Goal: Task Accomplishment & Management: Complete application form

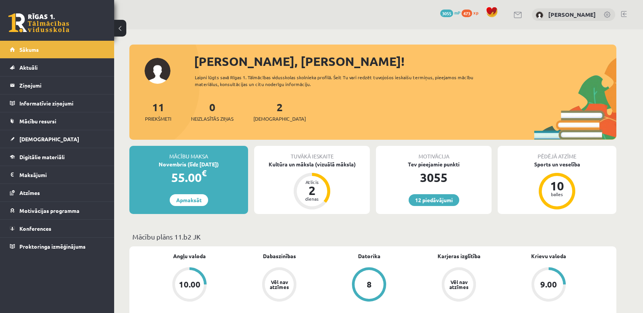
scroll to position [718, 0]
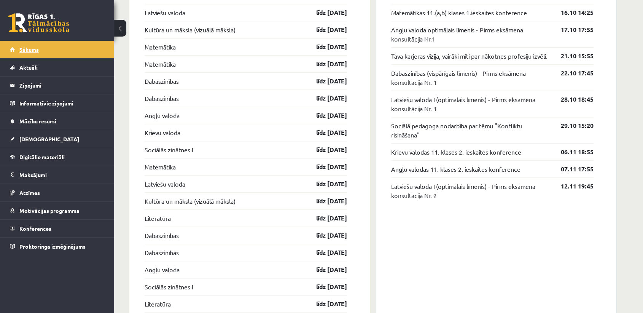
click at [56, 48] on link "Sākums" at bounding box center [57, 49] width 95 height 17
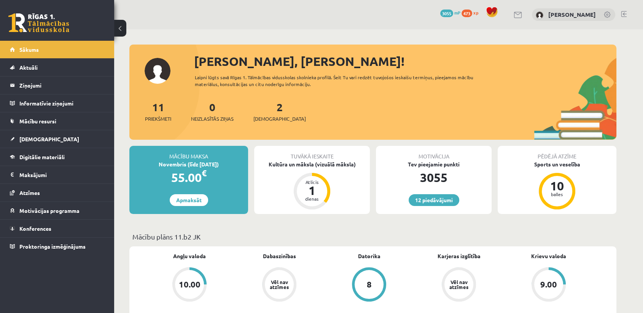
scroll to position [84, 0]
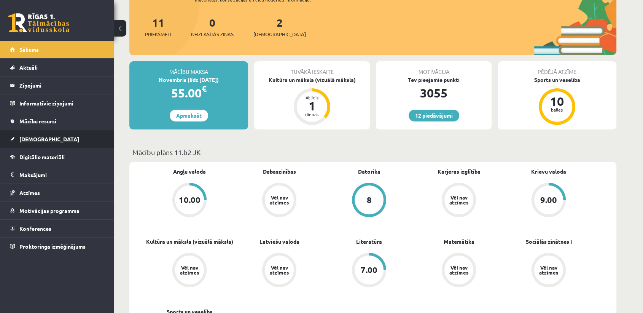
click at [43, 145] on link "[DEMOGRAPHIC_DATA]" at bounding box center [57, 138] width 95 height 17
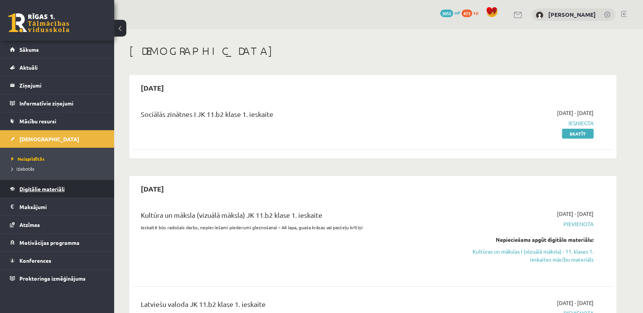
click at [74, 192] on link "Digitālie materiāli" at bounding box center [57, 188] width 95 height 17
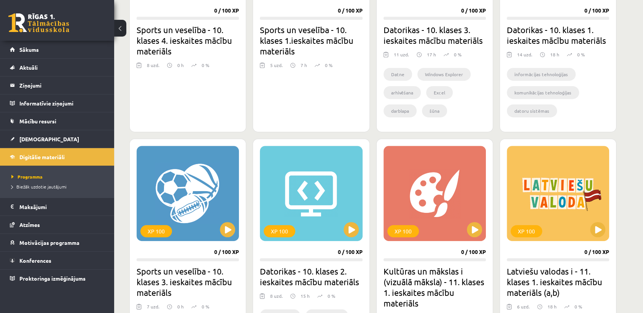
scroll to position [338, 0]
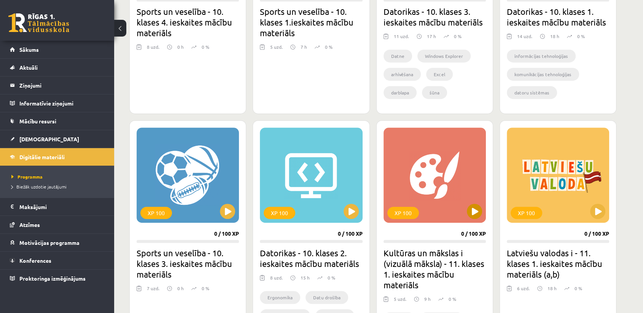
click at [450, 205] on div "XP 100" at bounding box center [434, 174] width 102 height 95
click at [448, 208] on div "XP 100" at bounding box center [434, 174] width 102 height 95
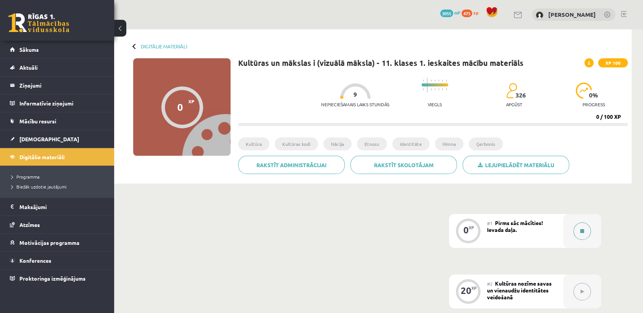
click at [567, 224] on div at bounding box center [582, 231] width 38 height 34
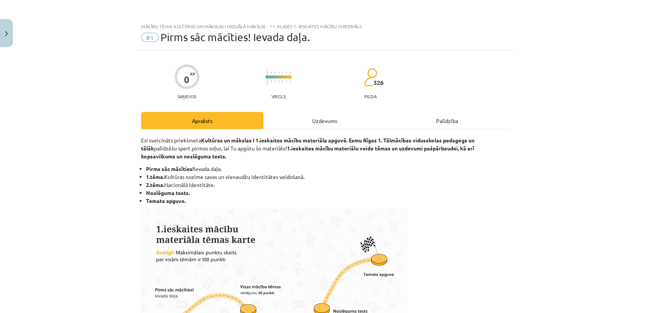
click at [346, 114] on div "Uzdevums" at bounding box center [325, 120] width 122 height 17
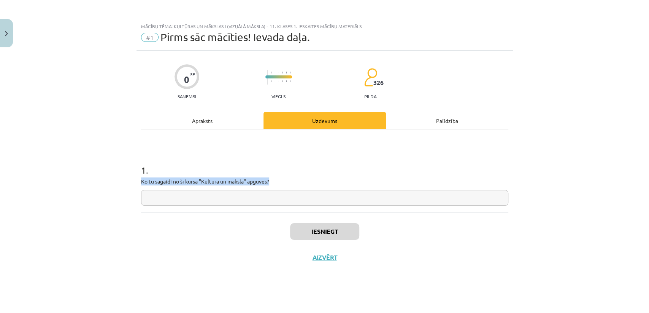
drag, startPoint x: 311, startPoint y: 182, endPoint x: 259, endPoint y: 179, distance: 52.6
click at [237, 185] on div "1 . Ko tu sagaidi no šī kursa "Kultūra un māksla" apguves?" at bounding box center [324, 178] width 367 height 54
drag, startPoint x: 268, startPoint y: 181, endPoint x: 261, endPoint y: 182, distance: 6.9
click at [261, 182] on p "Ko tu sagaidi no šī kursa "Kultūra un māksla" apguves?" at bounding box center [324, 181] width 367 height 8
drag, startPoint x: 269, startPoint y: 181, endPoint x: 131, endPoint y: 179, distance: 138.5
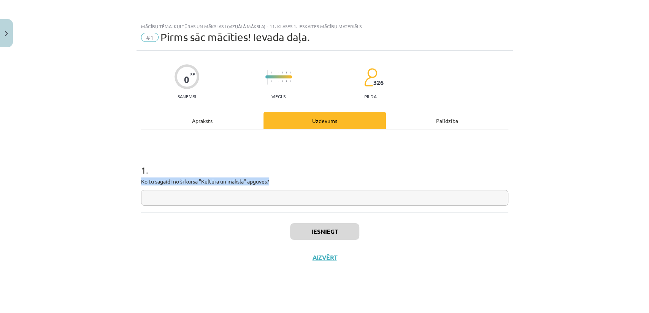
click at [131, 179] on div "Mācību tēma: Kultūras un mākslas i (vizuālā māksla) - 11. klases 1. ieskaites m…" at bounding box center [324, 156] width 649 height 313
copy p "Ko tu sagaidi no šī kursa "Kultūra un māksla" apguves?"
click at [413, 270] on div "0 XP Saņemsi Viegls 326 pilda Apraksts Uzdevums Palīdzība 1 . Ko tu sagaidi no …" at bounding box center [325, 172] width 377 height 243
click at [5, 44] on button "Close" at bounding box center [6, 33] width 13 height 28
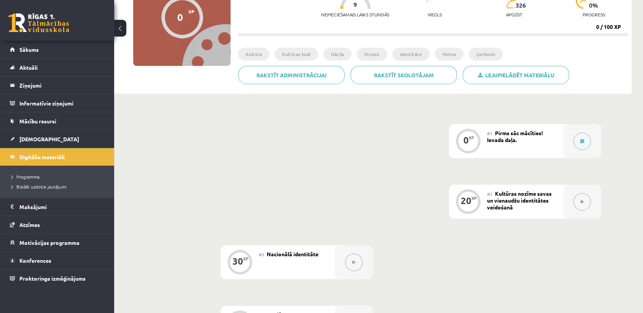
scroll to position [84, 0]
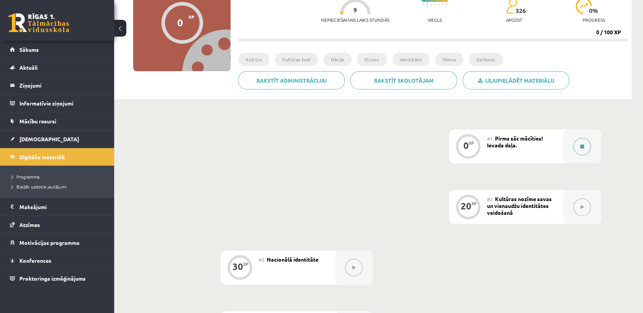
click at [571, 144] on div at bounding box center [582, 146] width 38 height 34
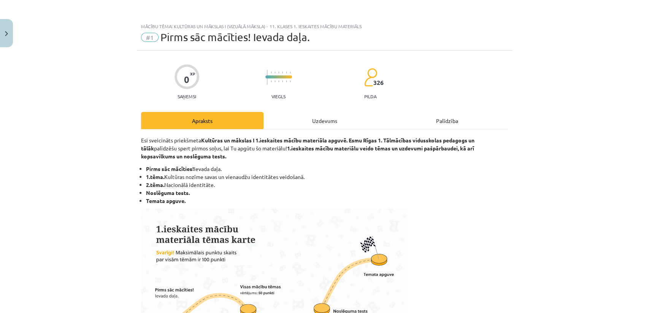
click at [325, 122] on div "Uzdevums" at bounding box center [325, 120] width 122 height 17
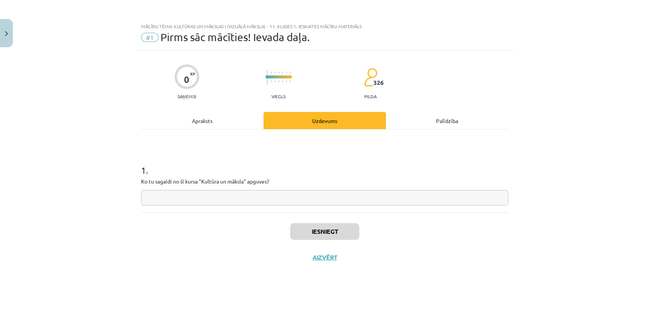
click at [250, 193] on input "text" at bounding box center [324, 198] width 367 height 16
paste input "**********"
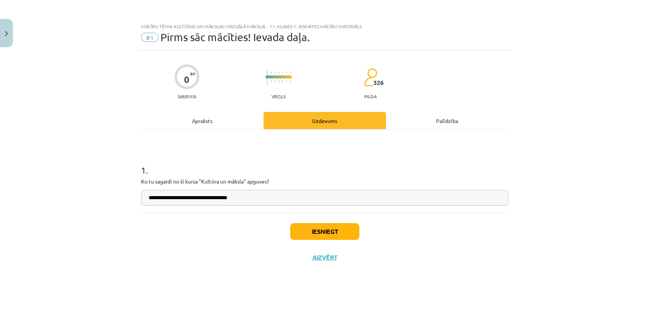
click at [148, 195] on input "**********" at bounding box center [324, 198] width 367 height 16
click at [175, 181] on p "Ko tu sagaidi no šī kursa "Kultūra un māksla" apguves?" at bounding box center [324, 181] width 367 height 8
drag, startPoint x: 173, startPoint y: 181, endPoint x: 198, endPoint y: 180, distance: 25.1
click at [198, 180] on p "Ko tu sagaidi no šī kursa "Kultūra un māksla" apguves?" at bounding box center [324, 181] width 367 height 8
copy p "no šī kursa"
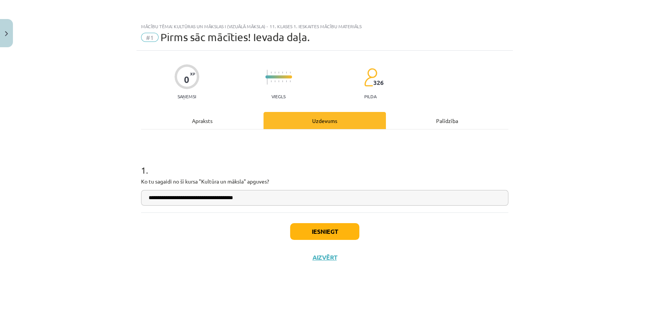
click at [174, 197] on input "**********" at bounding box center [324, 198] width 367 height 16
paste input "**********"
click at [218, 195] on input "**********" at bounding box center [324, 198] width 367 height 16
type input "**********"
click at [310, 233] on button "Iesniegt" at bounding box center [324, 231] width 69 height 17
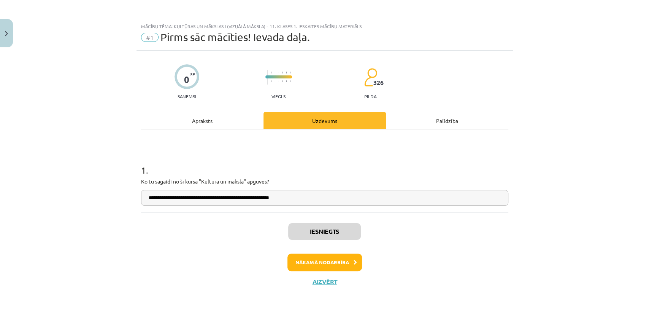
click at [315, 277] on div "Iesniegts Nākamā nodarbība Aizvērt" at bounding box center [324, 251] width 367 height 78
click at [314, 280] on button "Aizvērt" at bounding box center [324, 282] width 29 height 8
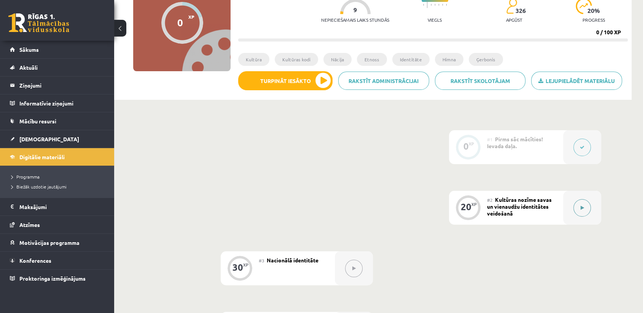
click at [594, 200] on div at bounding box center [582, 208] width 38 height 34
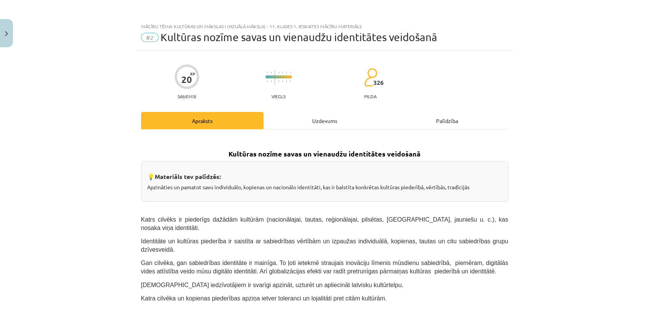
click at [329, 125] on div "Uzdevums" at bounding box center [325, 120] width 122 height 17
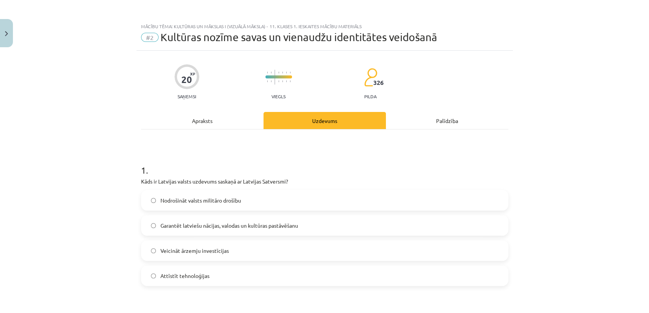
scroll to position [19, 0]
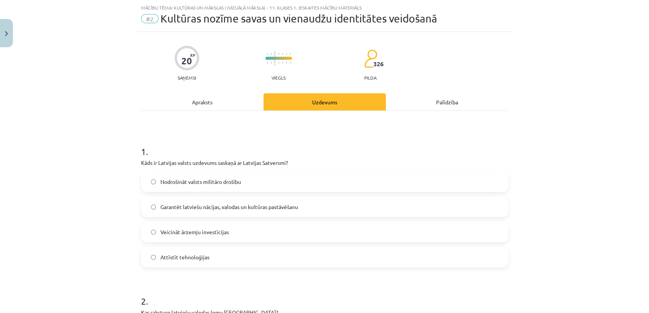
click at [219, 102] on div "Apraksts" at bounding box center [202, 101] width 122 height 17
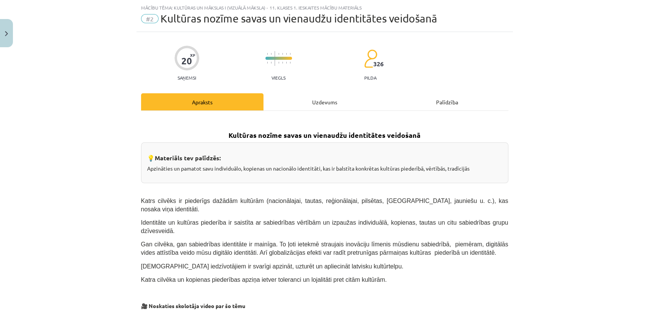
click at [299, 99] on div "Uzdevums" at bounding box center [325, 101] width 122 height 17
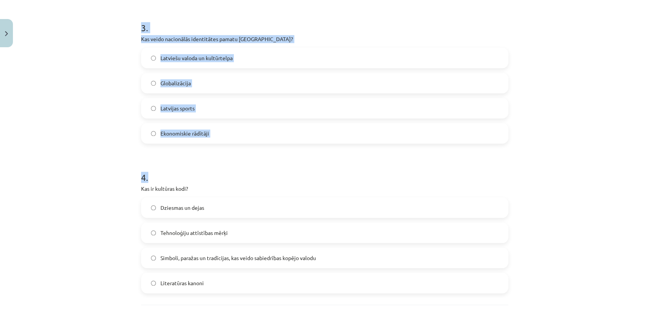
scroll to position [509, 0]
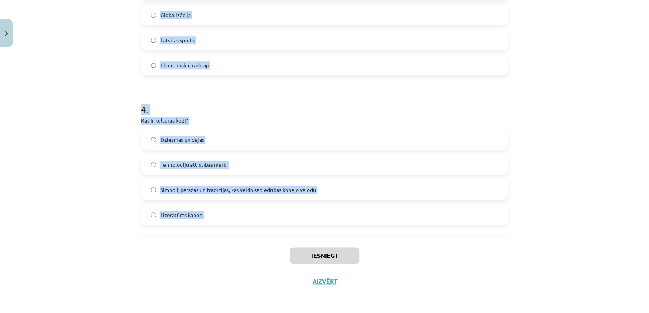
drag, startPoint x: 138, startPoint y: 110, endPoint x: 219, endPoint y: 227, distance: 142.6
copy form "1 . Kāds ir Latvijas valsts uzdevums saskaņā ar Latvijas Satversmi? Nodrošināt …"
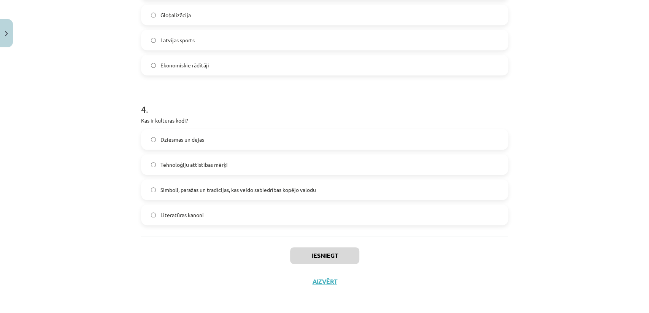
click at [512, 254] on div "Mācību tēma: Kultūras un mākslas i (vizuālā māksla) - 11. klases 1. ieskaites m…" at bounding box center [324, 156] width 649 height 313
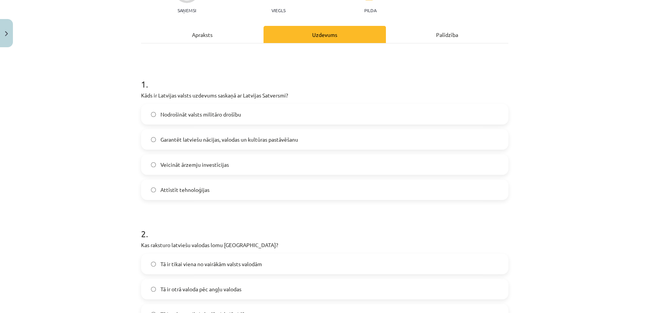
scroll to position [45, 0]
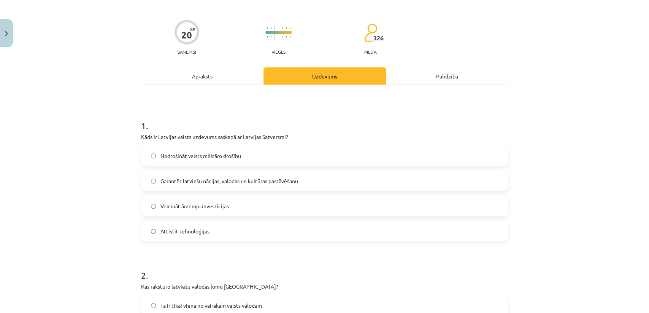
click at [168, 175] on label "Garantēt latviešu nācijas, valodas un kultūras pastāvēšanu" at bounding box center [325, 180] width 366 height 19
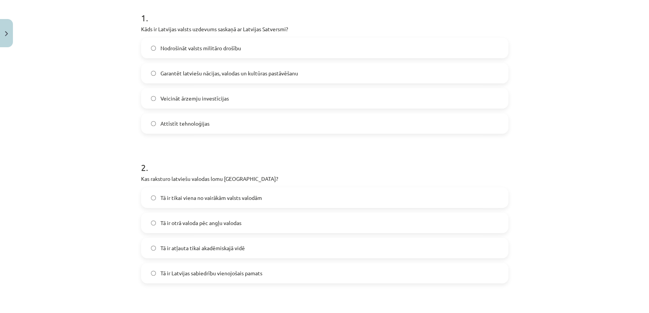
scroll to position [171, 0]
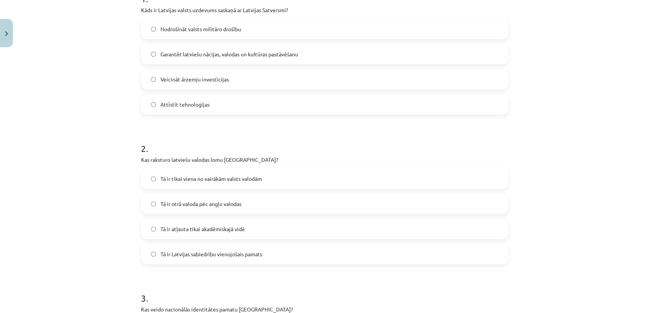
click at [224, 263] on div "Tā ir Latvijas sabiedrību vienojošais pamats" at bounding box center [324, 253] width 367 height 21
click at [223, 254] on span "Tā ir Latvijas sabiedrību vienojošais pamats" at bounding box center [212, 254] width 102 height 8
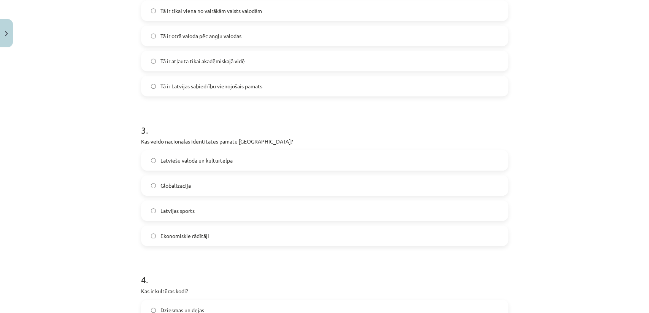
scroll to position [340, 0]
click at [206, 153] on label "Latviešu valoda un kultūrtelpa" at bounding box center [325, 158] width 366 height 19
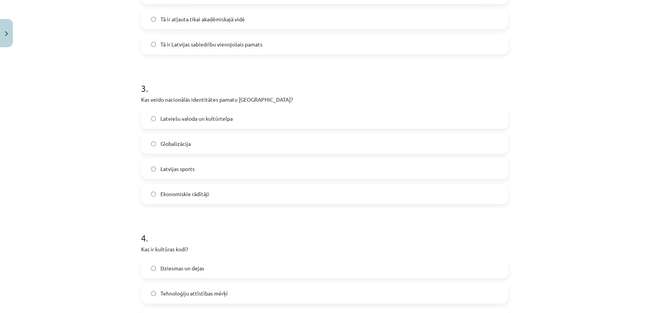
scroll to position [467, 0]
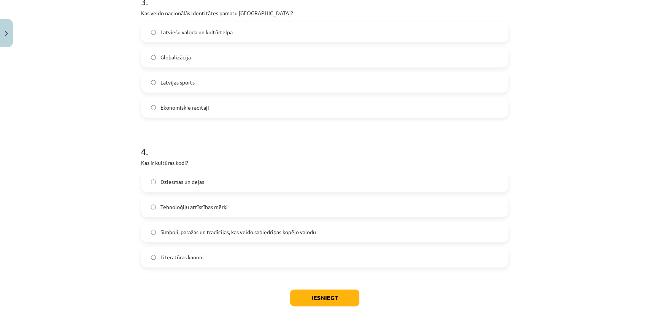
click at [201, 230] on span "Simboli, paražas un tradīcijas, kas veido sabiedrības kopējo valodu" at bounding box center [239, 232] width 156 height 8
click at [295, 289] on button "Iesniegt" at bounding box center [324, 297] width 69 height 17
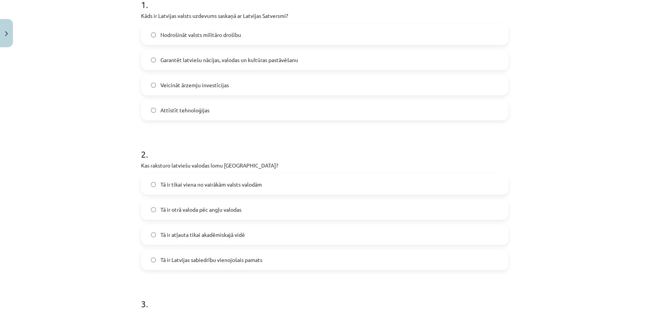
scroll to position [171, 0]
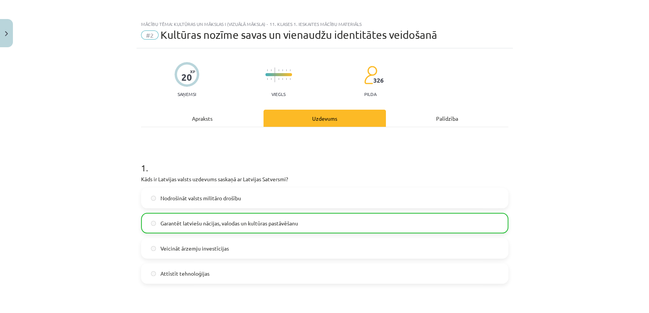
click at [211, 125] on div "Apraksts" at bounding box center [202, 118] width 122 height 17
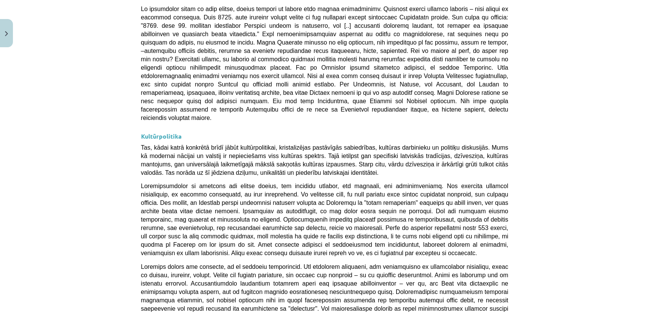
scroll to position [2014, 0]
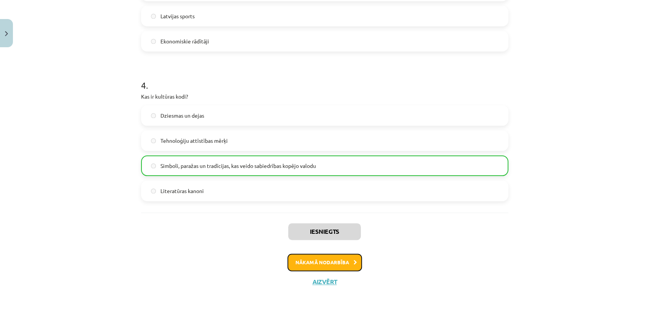
click at [349, 256] on button "Nākamā nodarbība" at bounding box center [325, 261] width 75 height 17
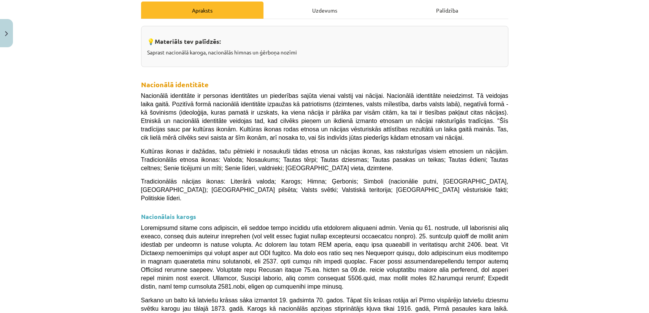
scroll to position [0, 0]
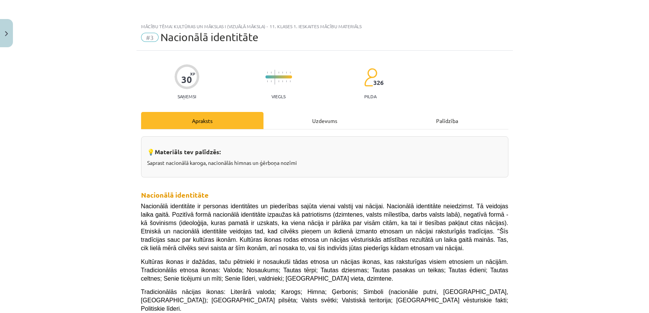
click at [301, 119] on div "Uzdevums" at bounding box center [325, 120] width 122 height 17
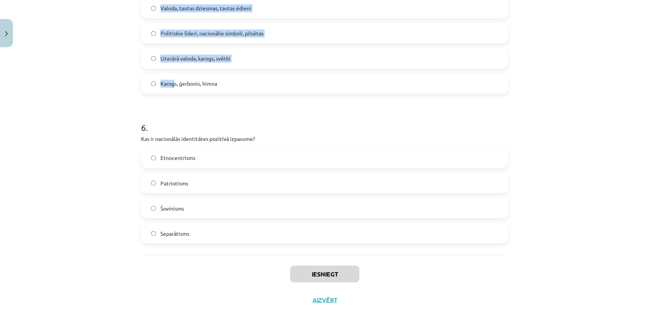
scroll to position [808, 0]
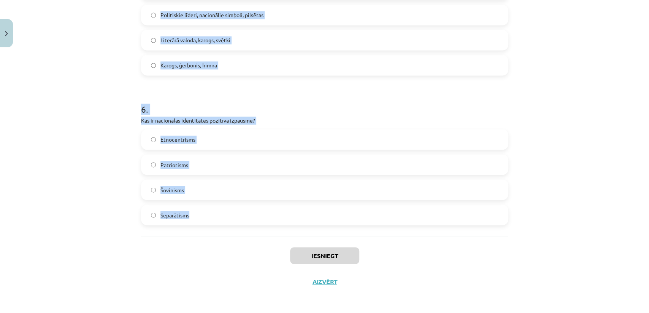
drag, startPoint x: 137, startPoint y: 24, endPoint x: 198, endPoint y: 217, distance: 202.7
copy form "1 . Kāda ir valsts himnas galvenā funkcija? Tā ir valsts oficiālais nosaukums T…"
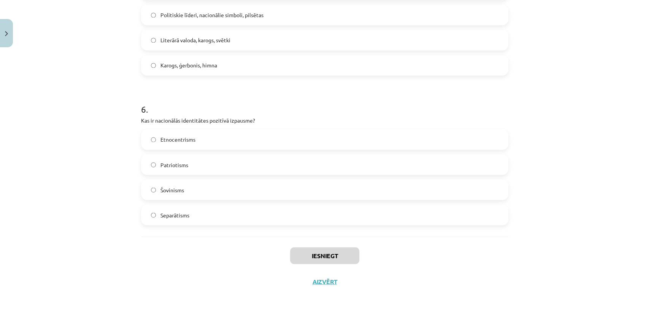
click at [453, 280] on div "Iesniegt Aizvērt" at bounding box center [324, 262] width 367 height 53
click at [194, 164] on label "Patriotisms" at bounding box center [325, 164] width 366 height 19
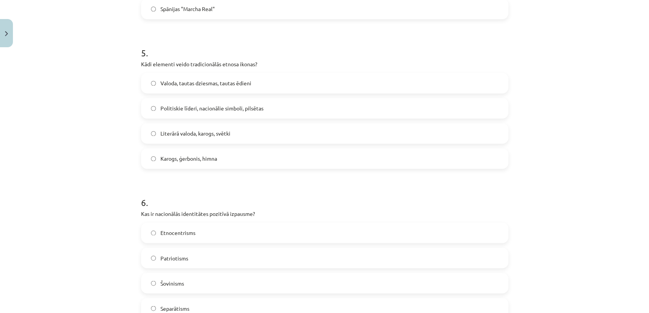
scroll to position [639, 0]
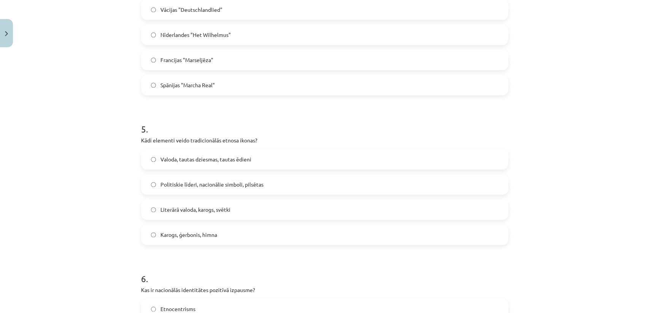
click at [195, 153] on label "Valoda, tautas dziesmas, tautas ēdieni" at bounding box center [325, 158] width 366 height 19
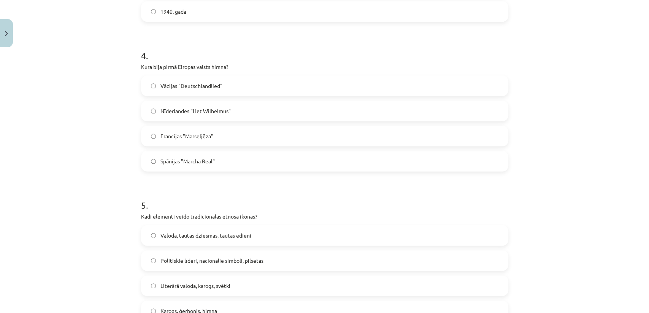
scroll to position [555, 0]
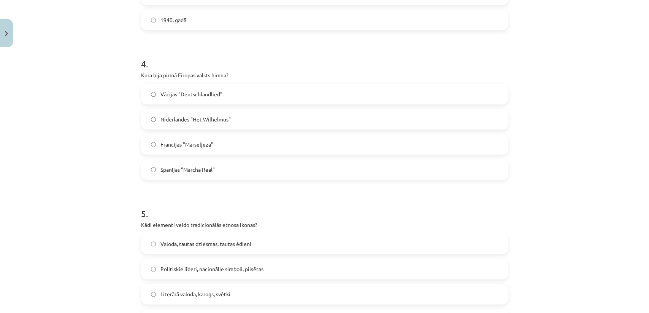
click at [207, 115] on span "Nīderlandes "Het Wilhelmus"" at bounding box center [196, 119] width 70 height 8
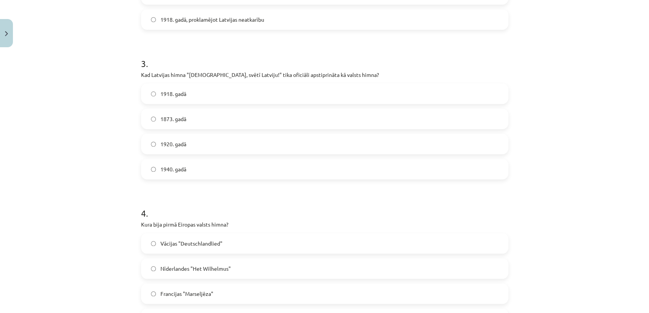
scroll to position [386, 0]
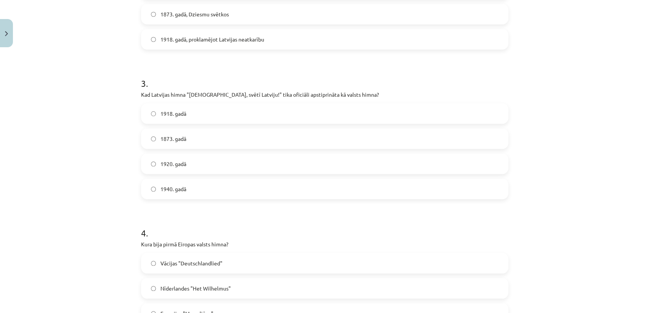
click at [202, 158] on label "1920. gadā" at bounding box center [325, 163] width 366 height 19
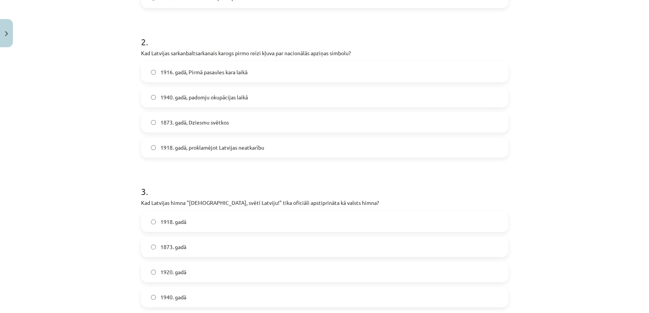
scroll to position [259, 0]
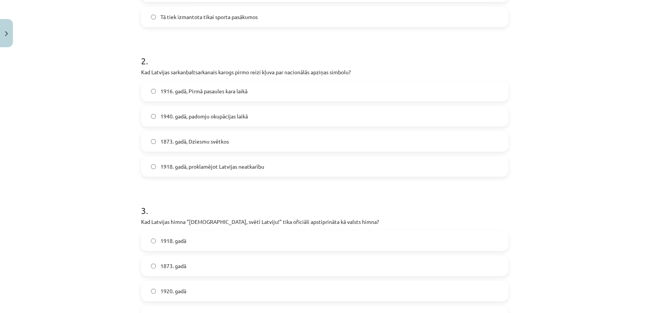
click at [200, 132] on label "1873. gadā, Dziesmu svētkos" at bounding box center [325, 141] width 366 height 19
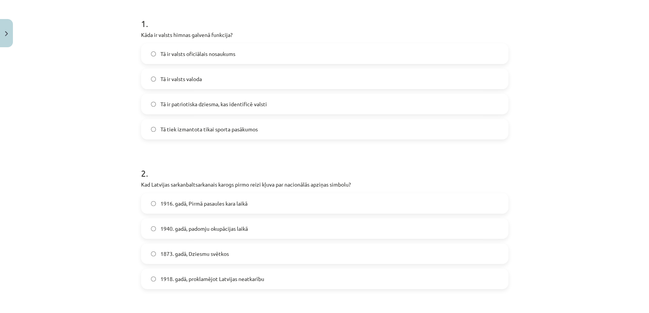
scroll to position [132, 0]
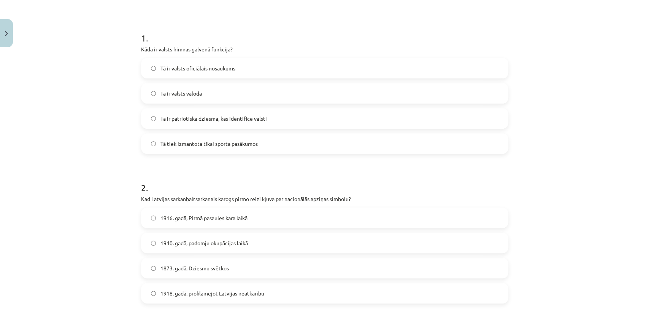
click at [219, 113] on label "Tā ir patriotiska dziesma, kas identificē valsti" at bounding box center [325, 118] width 366 height 19
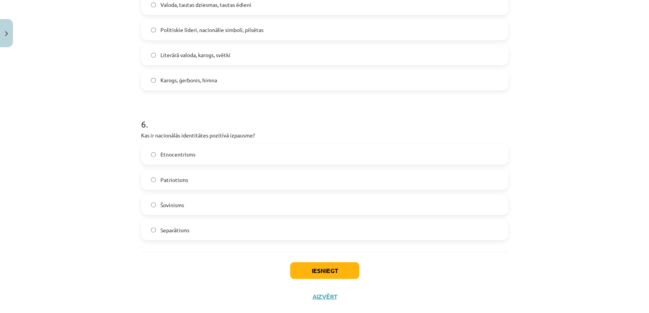
scroll to position [808, 0]
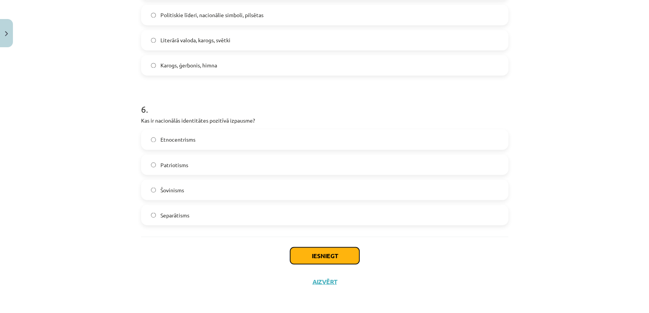
click at [316, 251] on button "Iesniegt" at bounding box center [324, 255] width 69 height 17
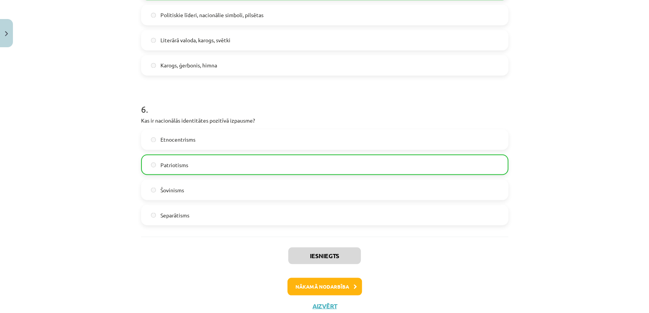
click at [356, 276] on div "Iesniegts Nākamā nodarbība Aizvērt" at bounding box center [324, 275] width 367 height 78
click at [355, 281] on button "Nākamā nodarbība" at bounding box center [325, 285] width 75 height 17
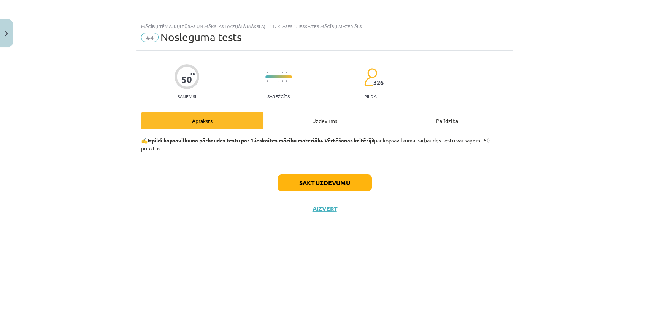
click at [332, 119] on div "Uzdevums" at bounding box center [325, 120] width 122 height 17
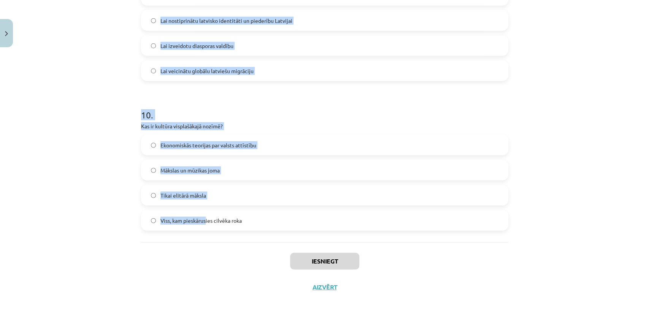
scroll to position [1406, 0]
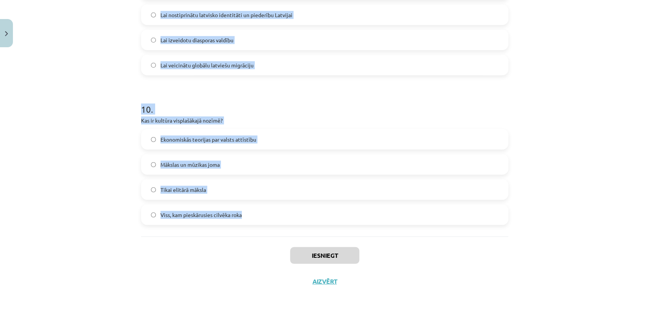
drag, startPoint x: 137, startPoint y: 169, endPoint x: 243, endPoint y: 219, distance: 117.6
copy form "1 . Kas ir heraldika? Zinātne par nacionālo valodu Pētniecība par politiskajiem…"
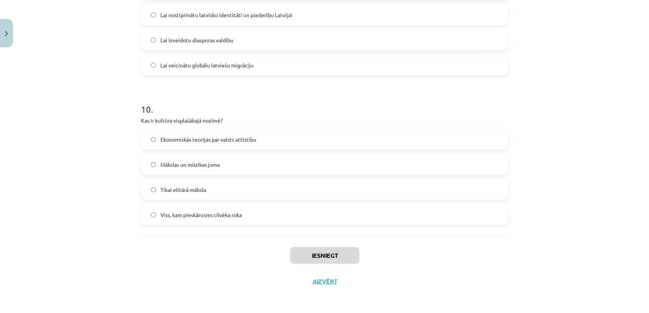
click at [565, 261] on div "Mācību tēma: Kultūras un mākslas i (vizuālā māksla) - 11. klases 1. ieskaites m…" at bounding box center [324, 156] width 649 height 313
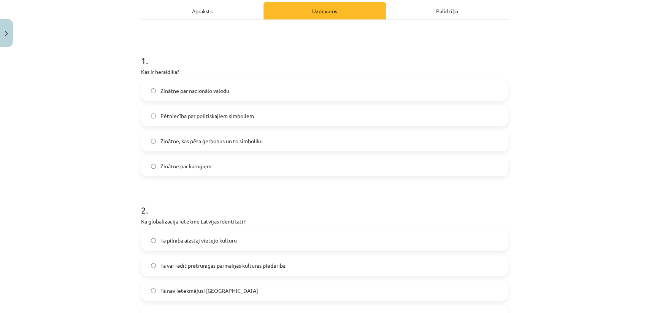
scroll to position [54, 0]
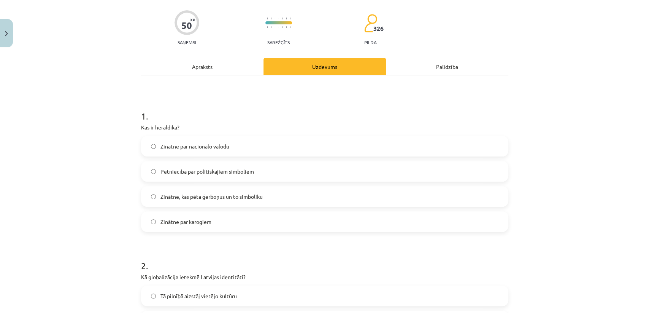
click at [210, 195] on span "Zinātne, kas pēta ģerboņus un to simboliku" at bounding box center [212, 196] width 102 height 8
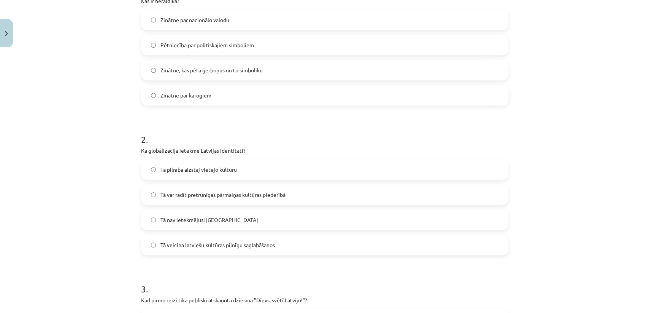
scroll to position [181, 0]
click at [212, 190] on span "Tā var radīt pretrunīgas pārmaiņas kultūras piederībā" at bounding box center [223, 194] width 125 height 8
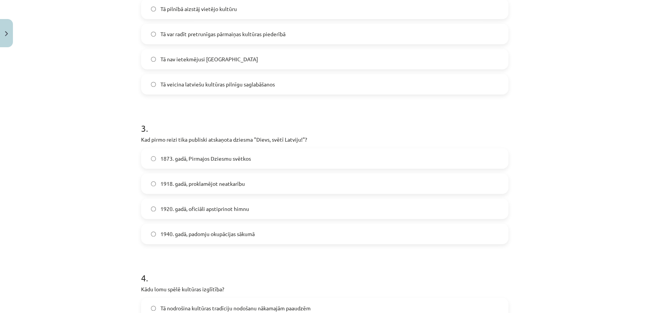
scroll to position [350, 0]
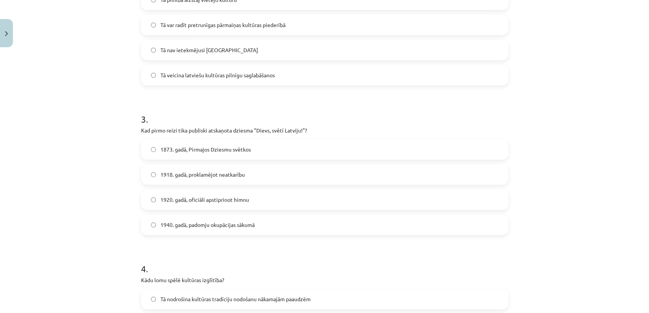
click at [195, 143] on label "1873. gadā, Pirmajos Dziesmu svētkos" at bounding box center [325, 149] width 366 height 19
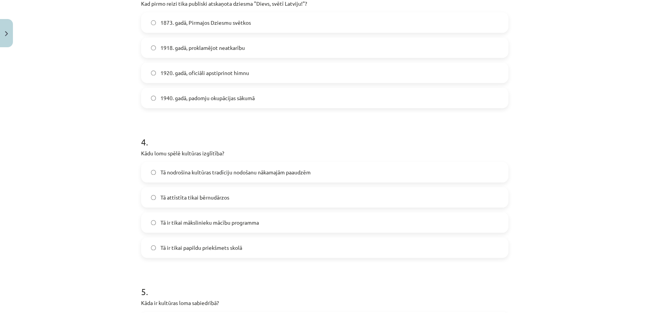
scroll to position [434, 0]
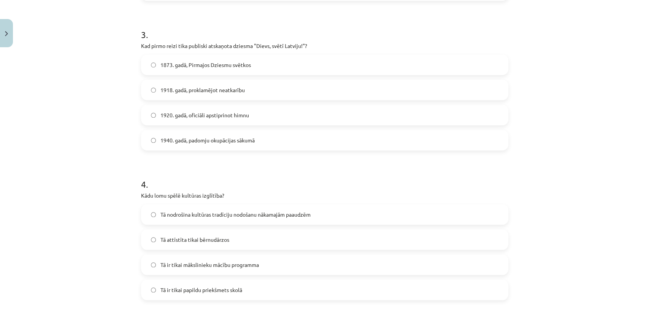
click at [190, 115] on span "1920. gadā, oficiāli apstiprinot himnu" at bounding box center [205, 115] width 89 height 8
click at [200, 59] on label "1873. gadā, Pirmajos Dziesmu svētkos" at bounding box center [325, 64] width 366 height 19
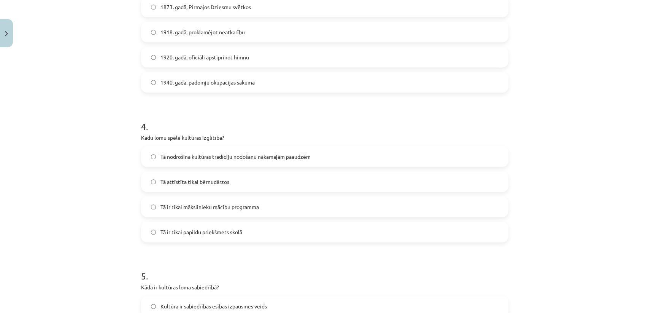
scroll to position [561, 0]
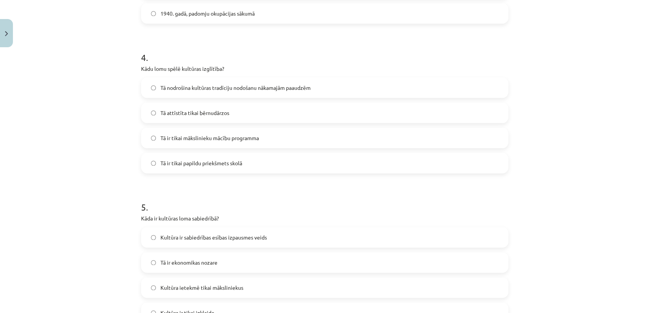
click at [202, 87] on span "Tā nodrošina kultūras tradīciju nodošanu nākamajām paaudzēm" at bounding box center [236, 88] width 150 height 8
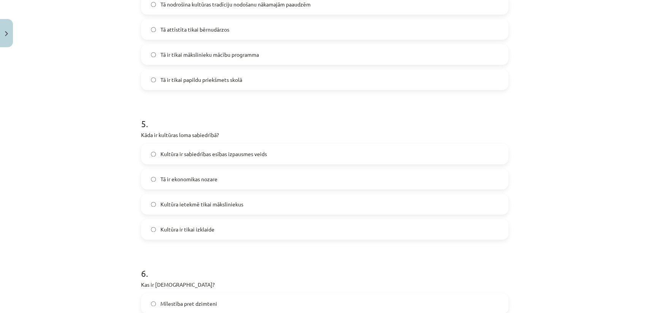
scroll to position [688, 0]
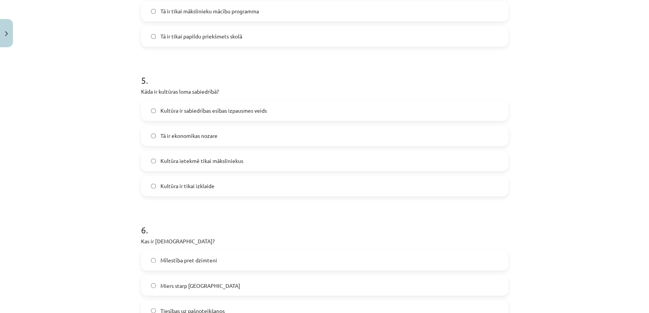
click at [210, 109] on span "Kultūra ir sabiedrības esības izpausmes veids" at bounding box center [214, 110] width 106 height 8
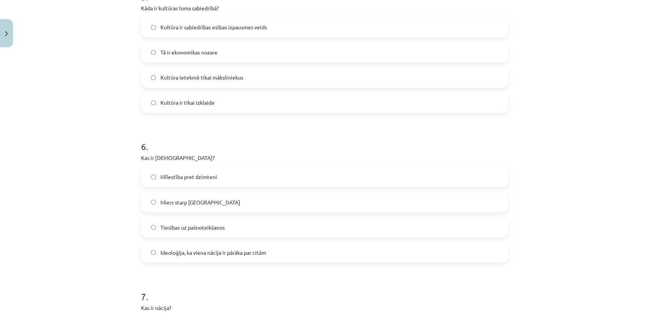
scroll to position [772, 0]
click at [182, 246] on span "Ideoloģija, ka viena nācija ir pārāka par citām" at bounding box center [214, 250] width 106 height 8
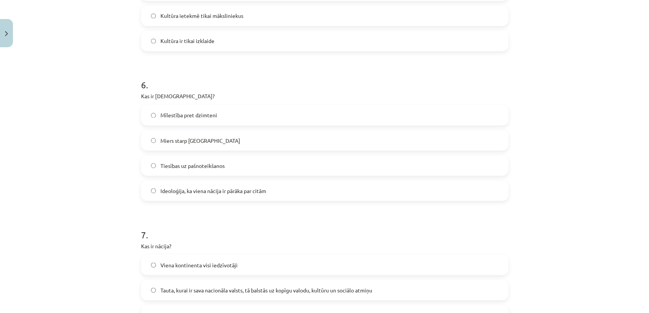
scroll to position [941, 0]
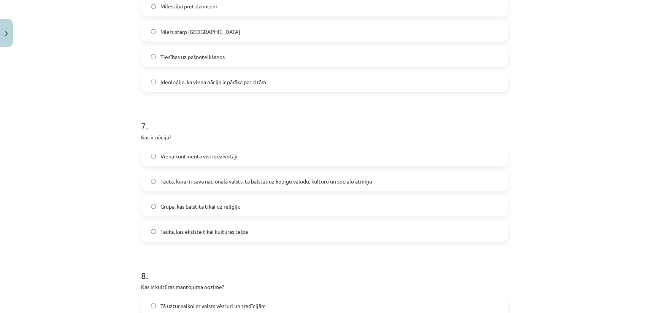
click at [188, 180] on span "Tauta, kurai ir sava nacionāla valsts, tā balstās uz kopīgu valodu, kultūru un …" at bounding box center [267, 181] width 212 height 8
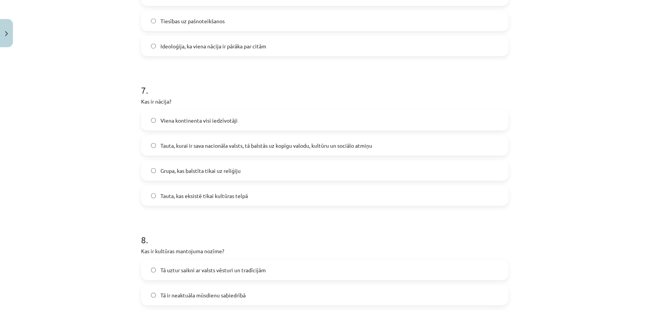
scroll to position [1068, 0]
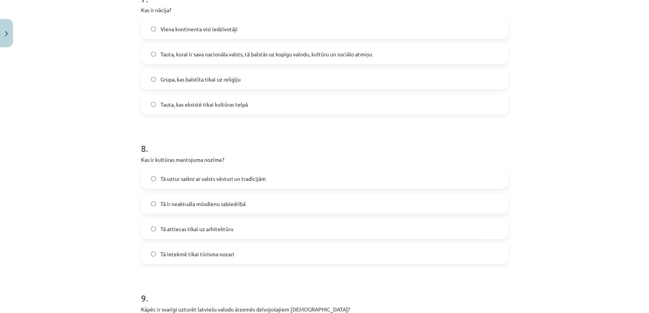
click at [195, 167] on div "8 . Kas ir kultūras mantojuma nozīme? Tā uztur saikni ar valsts vēsturi un trad…" at bounding box center [324, 197] width 367 height 134
click at [195, 176] on span "Tā uztur saikni ar valsts vēsturi un tradīcijām" at bounding box center [213, 179] width 105 height 8
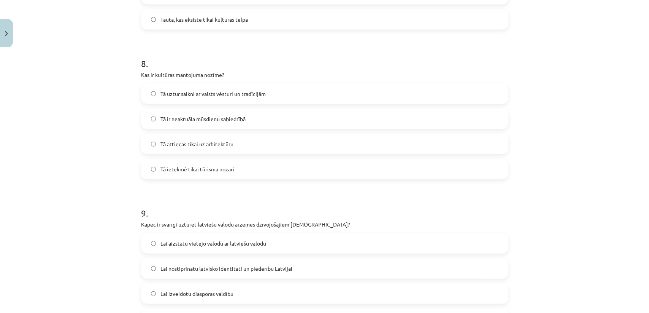
scroll to position [1237, 0]
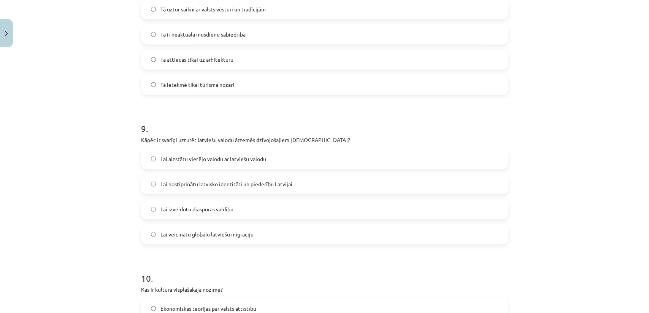
click at [198, 185] on span "Lai nostiprinātu latvisko identitāti un piederību Latvijai" at bounding box center [227, 184] width 132 height 8
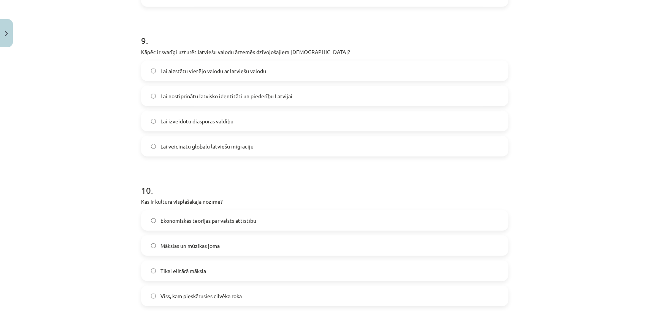
scroll to position [1364, 0]
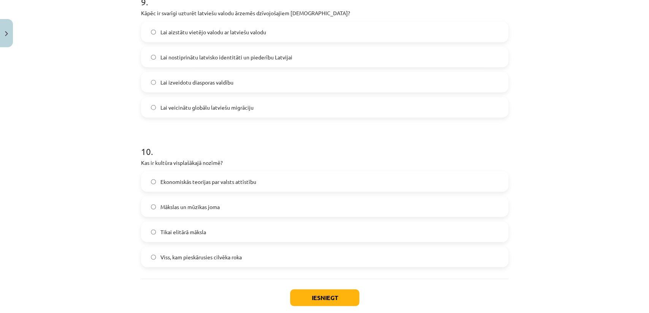
click at [195, 257] on span "Viss, kam pieskārusies cilvēka roka" at bounding box center [201, 257] width 81 height 8
click at [310, 303] on button "Iesniegt" at bounding box center [324, 297] width 69 height 17
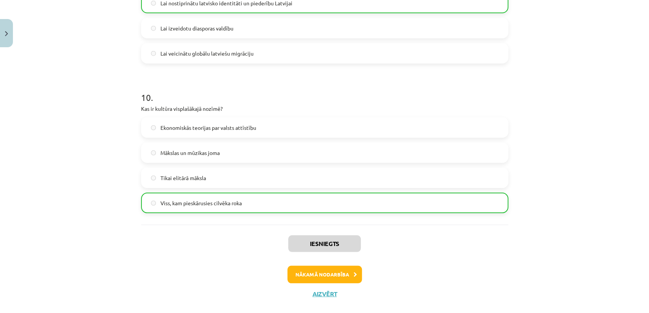
scroll to position [1430, 0]
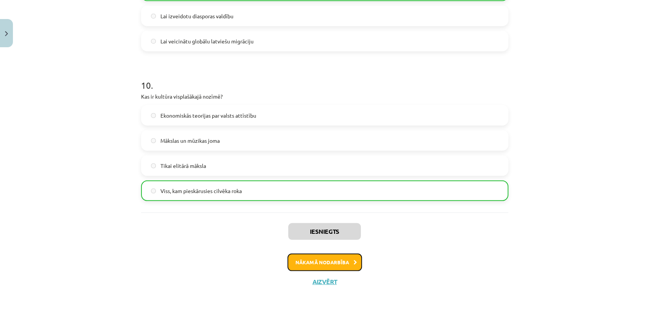
click at [301, 258] on button "Nākamā nodarbība" at bounding box center [325, 261] width 75 height 17
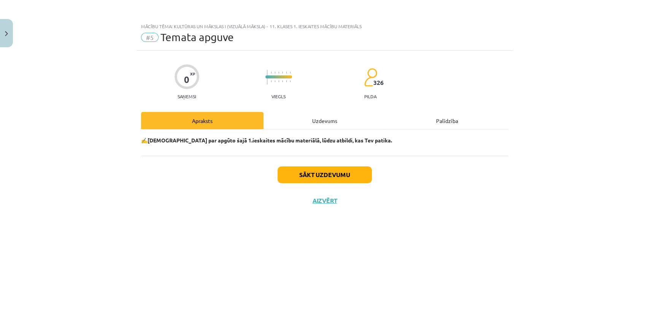
click at [307, 114] on div "Uzdevums" at bounding box center [325, 120] width 122 height 17
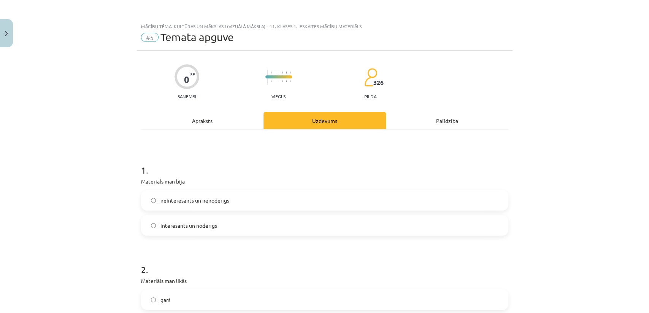
click at [224, 220] on label "interesants un noderīgs" at bounding box center [325, 225] width 366 height 19
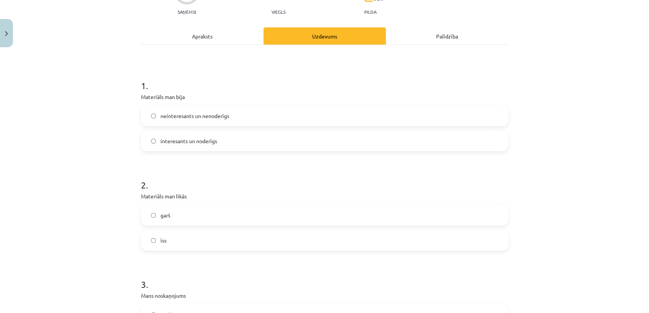
click at [197, 237] on label "īss" at bounding box center [325, 239] width 366 height 19
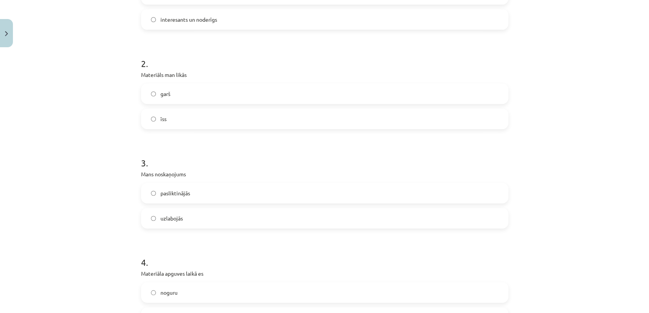
scroll to position [211, 0]
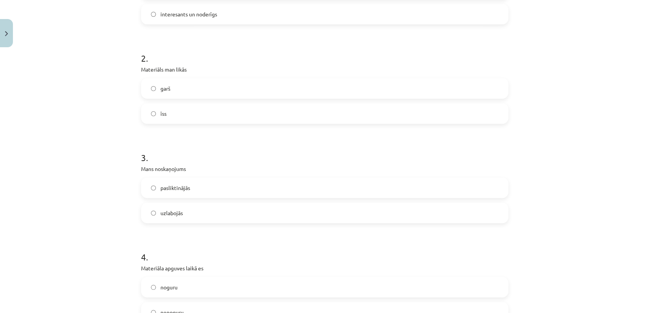
click at [195, 205] on label "uzlabojās" at bounding box center [325, 212] width 366 height 19
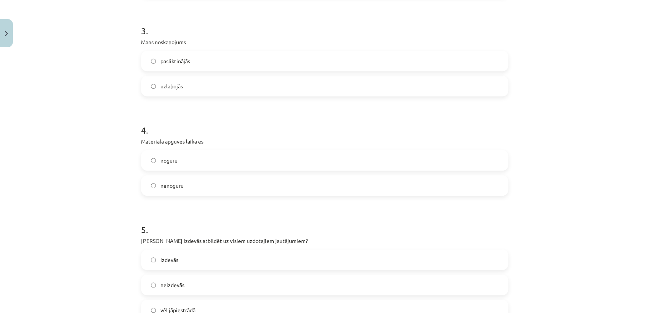
click at [202, 183] on label "nenoguru" at bounding box center [325, 185] width 366 height 19
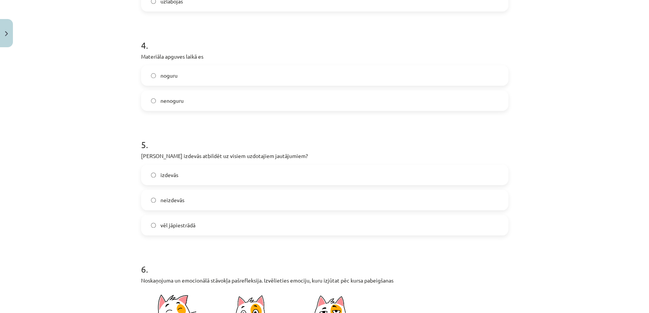
click at [207, 223] on label "vēl jāpiestrādā" at bounding box center [325, 224] width 366 height 19
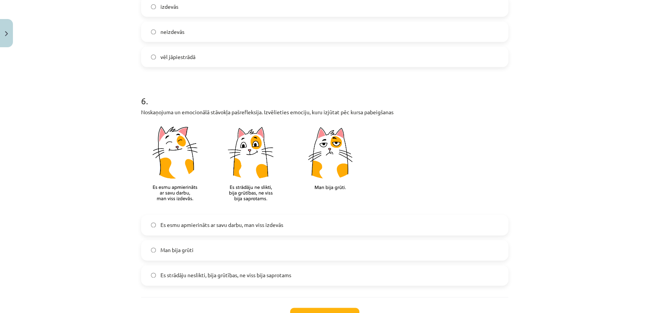
scroll to position [591, 0]
click at [293, 223] on label "Es esmu apmierināts ar savu darbu, man viss izdevās" at bounding box center [325, 224] width 366 height 19
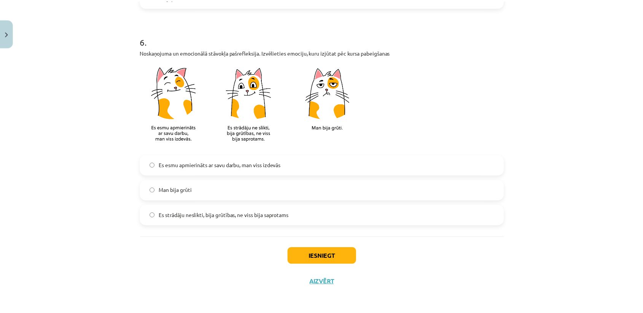
scroll to position [651, 0]
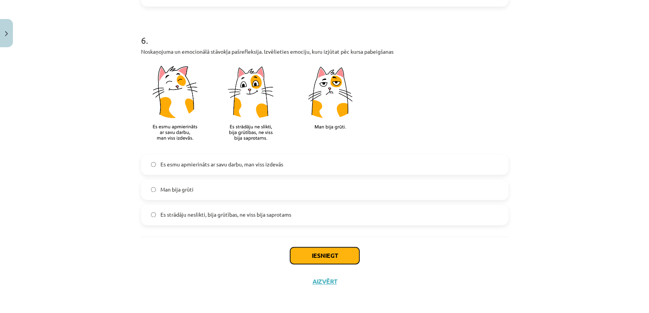
click at [303, 250] on button "Iesniegt" at bounding box center [324, 255] width 69 height 17
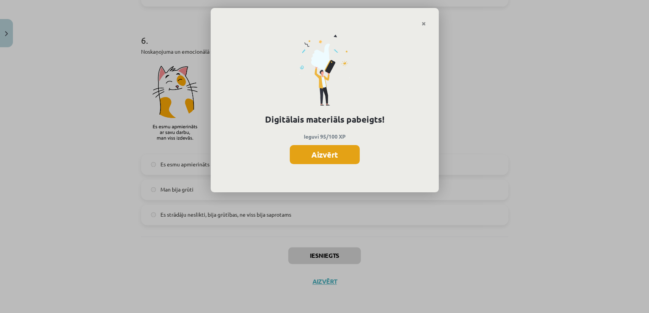
click at [315, 148] on button "Aizvērt" at bounding box center [325, 154] width 70 height 19
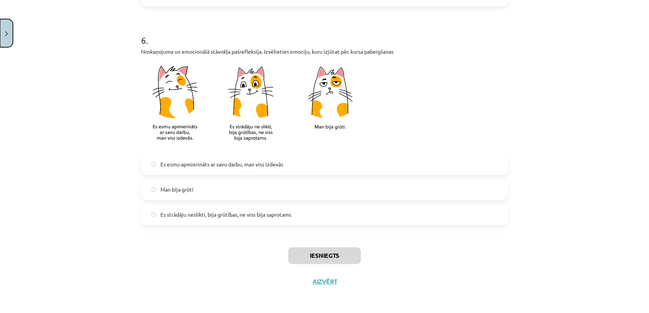
click at [12, 28] on button "Close" at bounding box center [6, 33] width 13 height 28
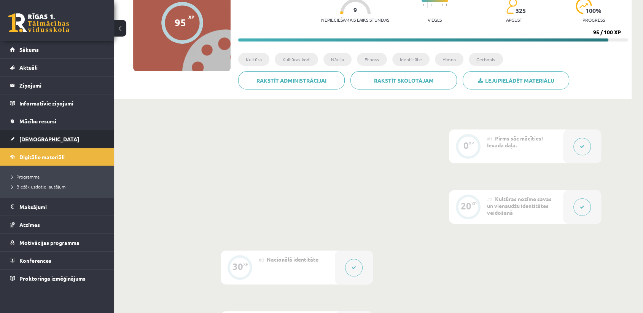
click at [73, 137] on link "[DEMOGRAPHIC_DATA]" at bounding box center [57, 138] width 95 height 17
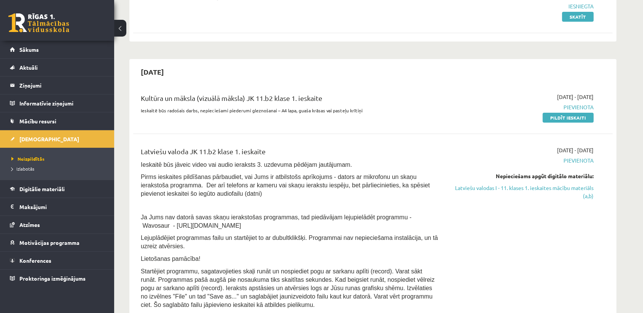
scroll to position [127, 0]
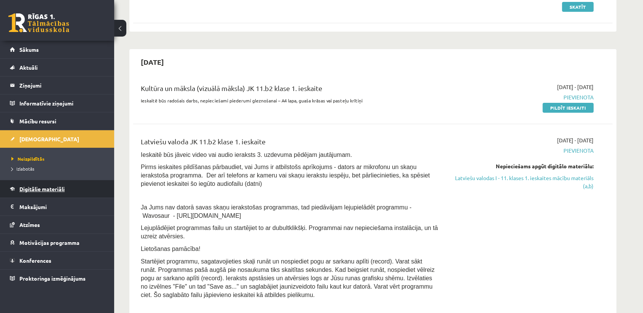
click at [62, 190] on span "Digitālie materiāli" at bounding box center [41, 188] width 45 height 7
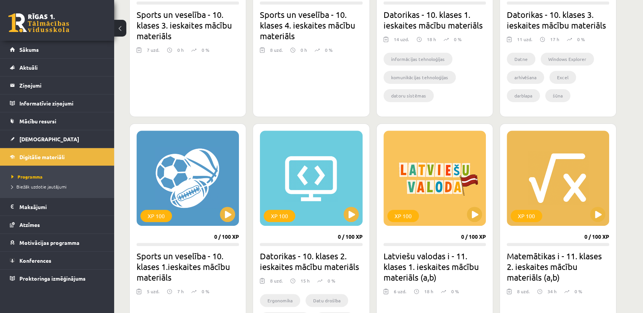
scroll to position [296, 0]
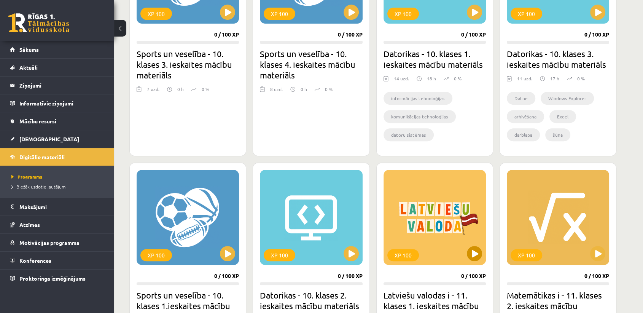
click at [462, 232] on div "XP 100" at bounding box center [434, 217] width 102 height 95
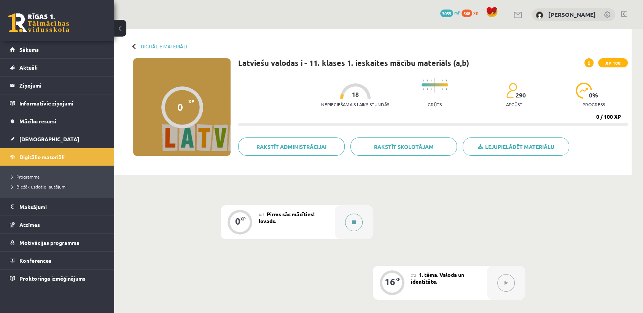
click at [355, 218] on button at bounding box center [353, 221] width 17 height 17
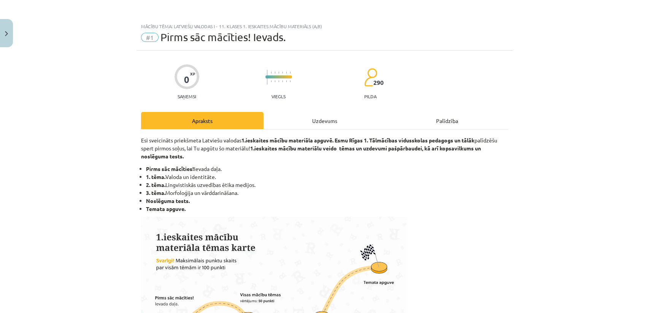
click at [353, 118] on div "Uzdevums" at bounding box center [325, 120] width 122 height 17
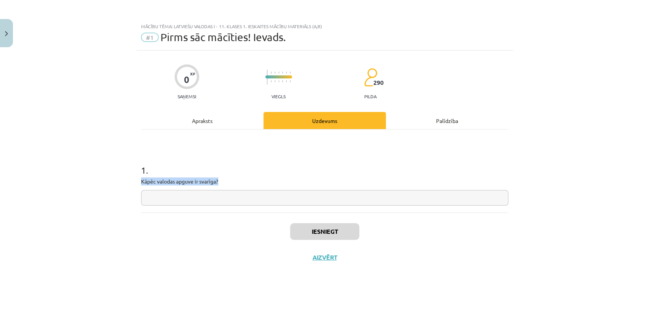
drag, startPoint x: 220, startPoint y: 180, endPoint x: 138, endPoint y: 178, distance: 81.4
click at [138, 178] on div "0 XP Saņemsi Viegls 290 pilda Apraksts Uzdevums Palīdzība 1 . Kāpēc valodas apg…" at bounding box center [325, 172] width 377 height 243
copy p "Kāpēc valodas apguve ir svarīga?"
click at [274, 203] on input "text" at bounding box center [324, 198] width 367 height 16
paste input "**********"
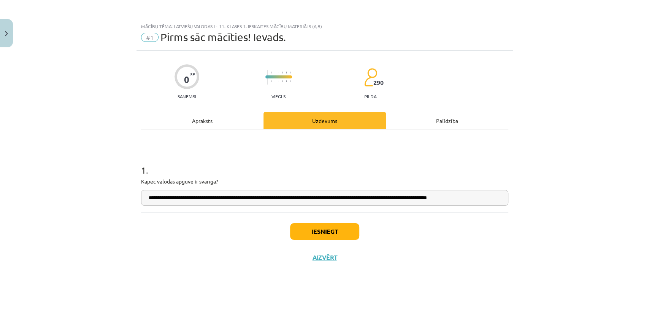
type input "**********"
click at [307, 229] on button "Iesniegt" at bounding box center [324, 231] width 69 height 17
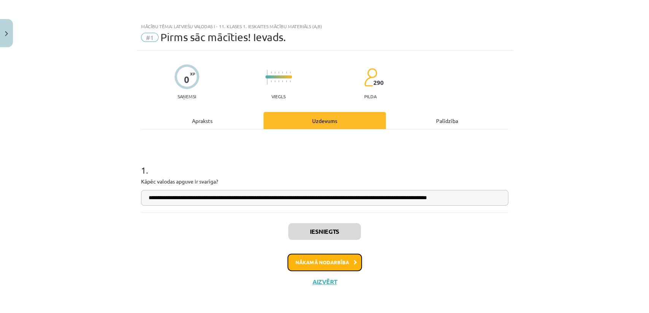
click at [307, 260] on button "Nākamā nodarbība" at bounding box center [325, 261] width 75 height 17
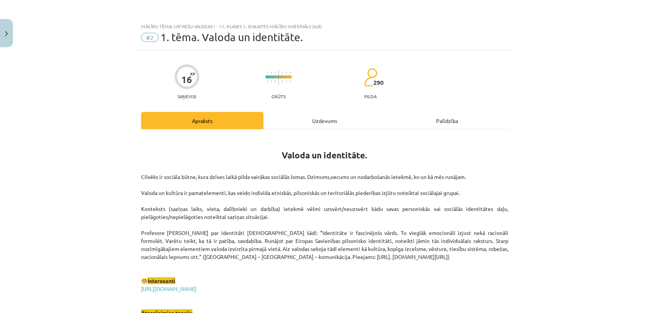
click at [297, 121] on div "Uzdevums" at bounding box center [325, 120] width 122 height 17
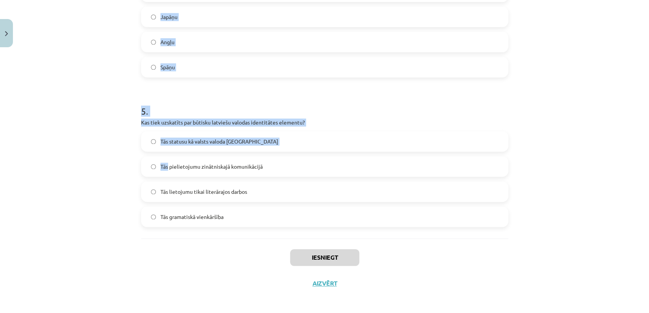
scroll to position [659, 0]
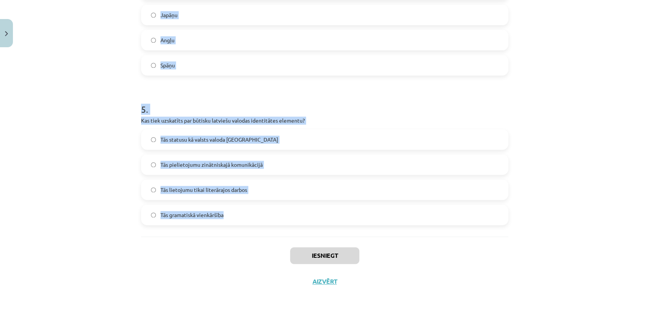
drag, startPoint x: 138, startPoint y: 151, endPoint x: 224, endPoint y: 220, distance: 109.8
copy form "5 . Lor ip dolor si ametconsectetu adipiscingel seddoeiusmo tempori? Utlabor et…"
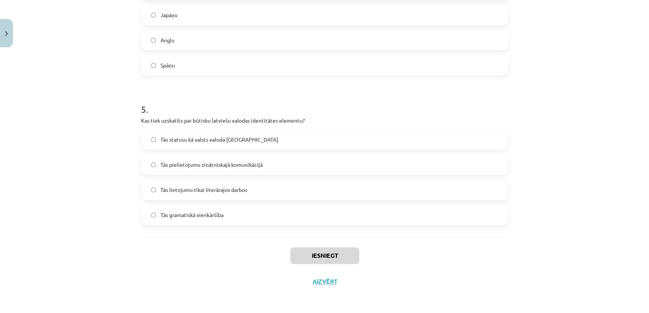
click at [450, 273] on div "Iesniegt Aizvērt" at bounding box center [324, 262] width 367 height 53
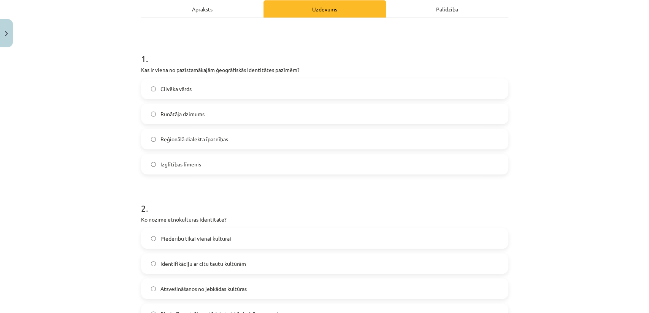
scroll to position [67, 0]
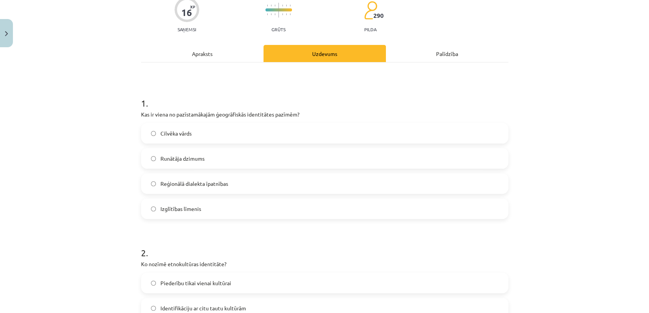
click at [237, 181] on label "Reģionālā dialekta īpatnības" at bounding box center [325, 183] width 366 height 19
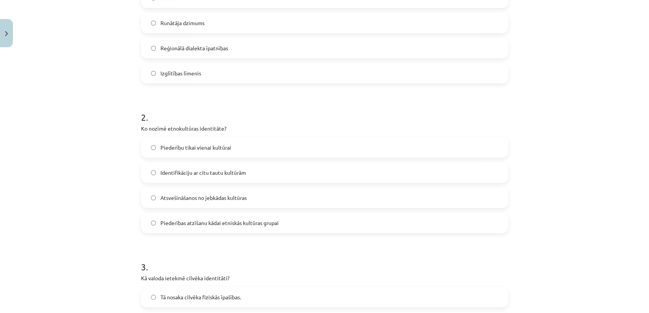
scroll to position [236, 0]
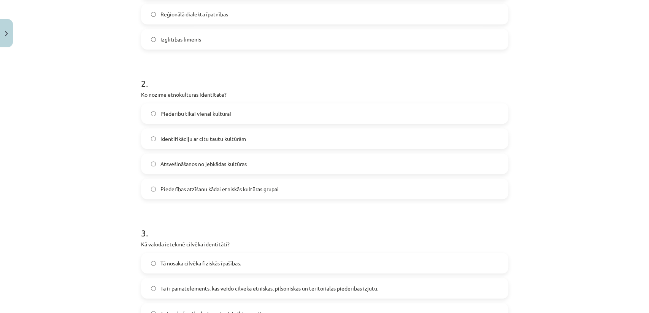
click at [246, 192] on span "Piederības atzīšanu kādai etniskās kultūras grupai" at bounding box center [220, 189] width 118 height 8
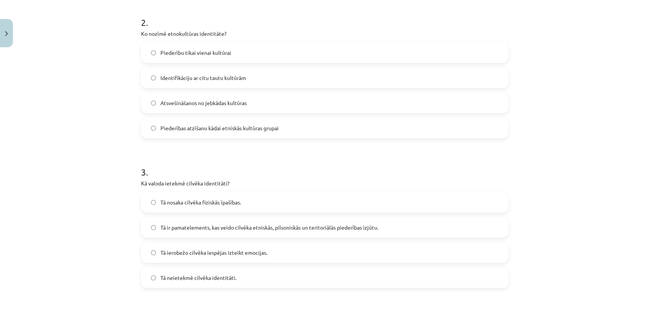
scroll to position [363, 0]
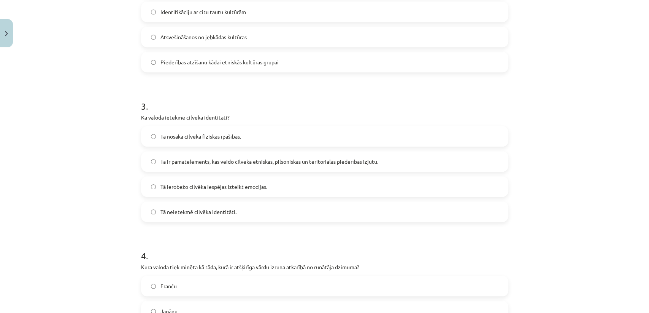
click at [237, 157] on span "Tā ir pamatelements, kas veido cilvēka etniskās, pilsoniskās un teritoriālās pi…" at bounding box center [270, 161] width 218 height 8
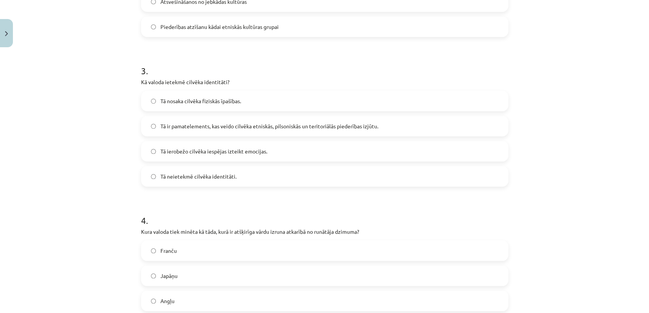
scroll to position [490, 0]
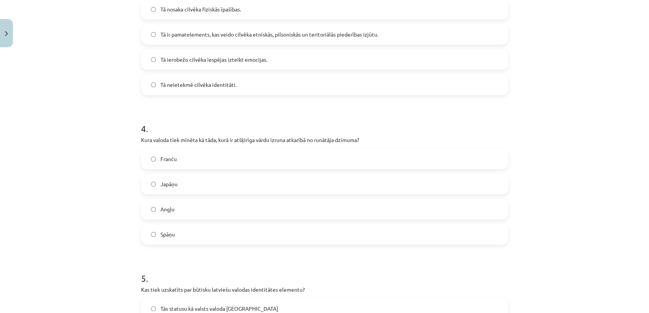
click at [210, 182] on label "Japāņu" at bounding box center [325, 183] width 366 height 19
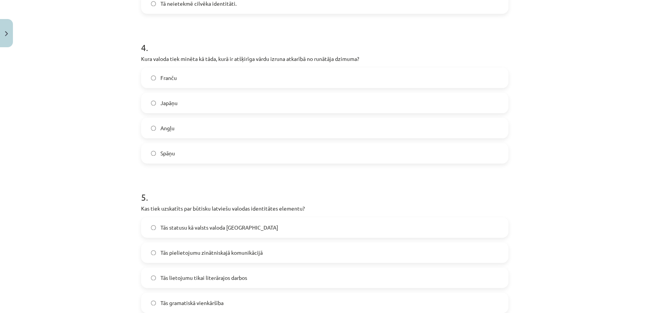
scroll to position [617, 0]
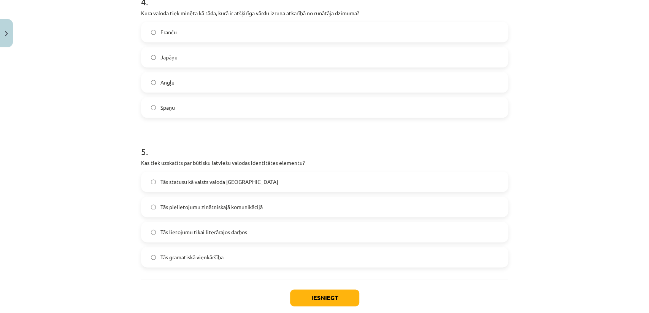
click at [214, 175] on label "Tās statusu kā valsts valoda [GEOGRAPHIC_DATA]" at bounding box center [325, 181] width 366 height 19
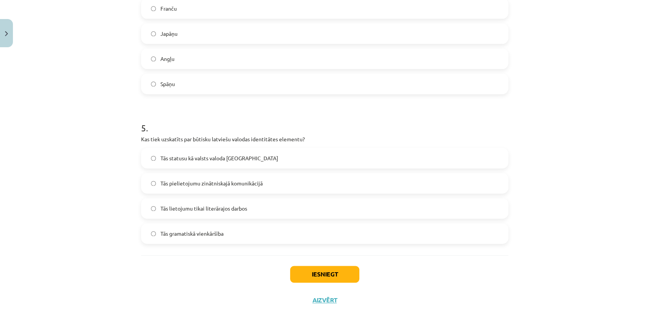
scroll to position [659, 0]
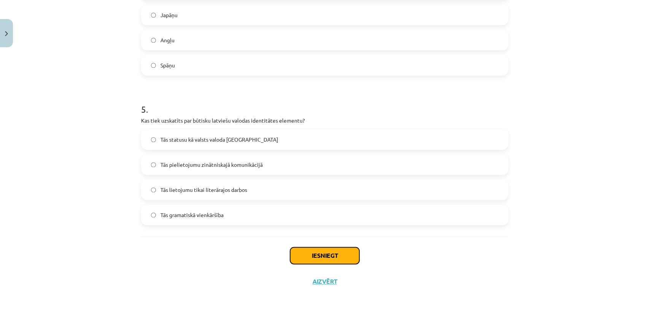
click at [320, 247] on button "Iesniegt" at bounding box center [324, 255] width 69 height 17
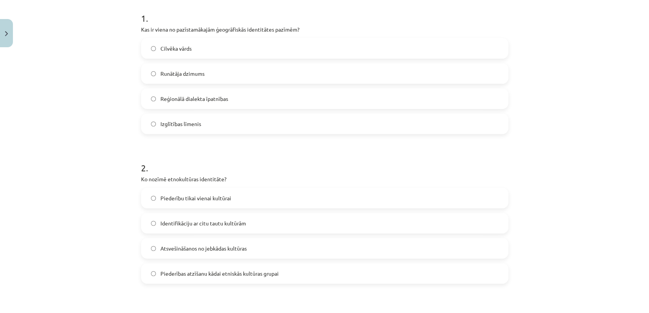
scroll to position [110, 0]
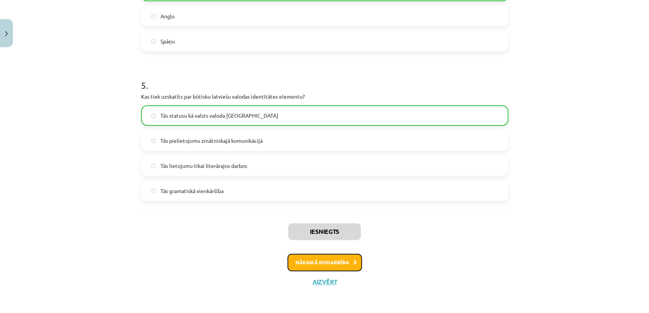
click at [331, 258] on button "Nākamā nodarbība" at bounding box center [325, 261] width 75 height 17
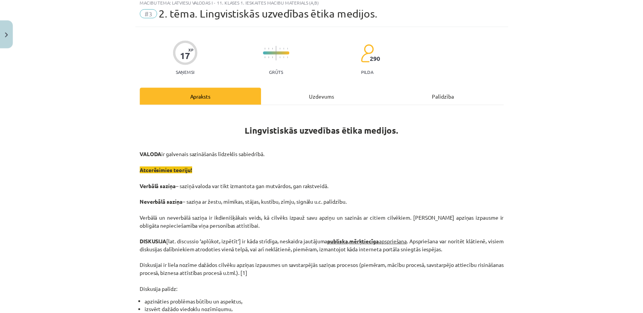
scroll to position [19, 0]
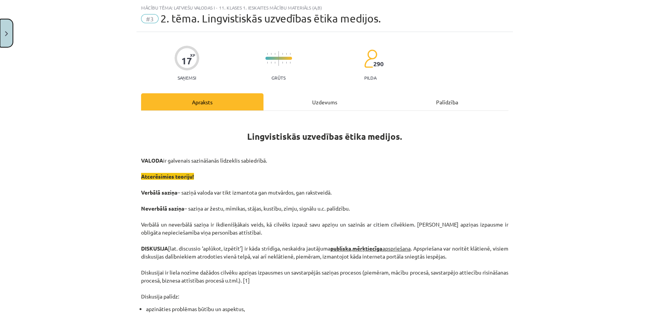
click at [1, 22] on button "Close" at bounding box center [6, 33] width 13 height 28
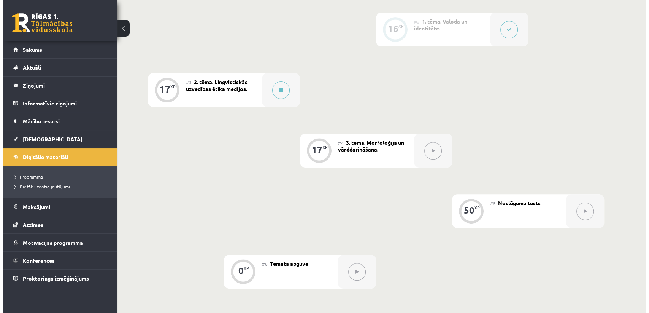
scroll to position [253, 0]
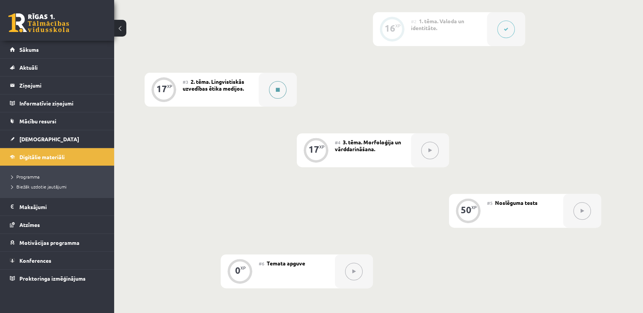
click at [275, 87] on button at bounding box center [277, 89] width 17 height 17
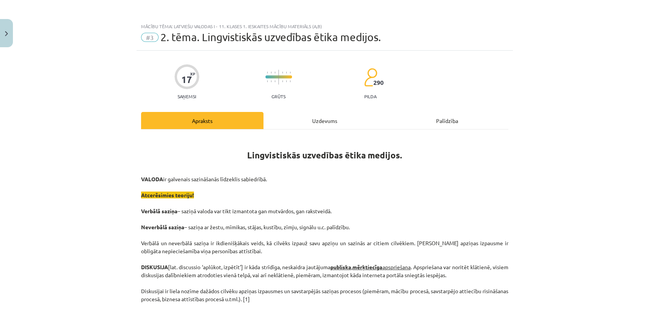
click at [313, 113] on div "Uzdevums" at bounding box center [325, 120] width 122 height 17
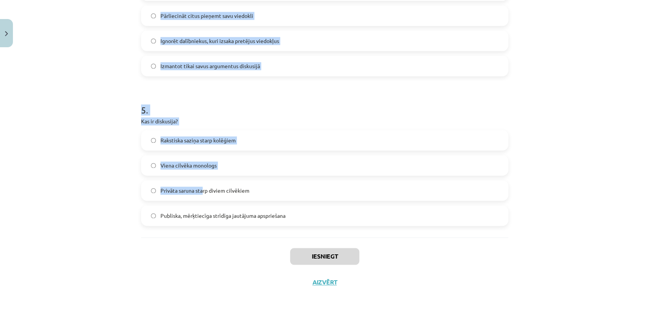
scroll to position [659, 0]
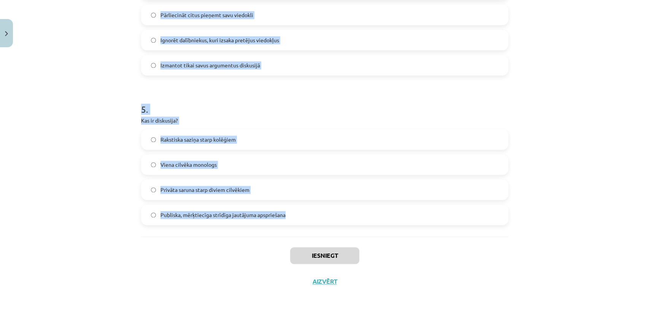
drag, startPoint x: 136, startPoint y: 148, endPoint x: 296, endPoint y: 224, distance: 177.5
copy form "7 . Lore ipsumd sita consectet, adi elitsed doeiusmod temporin utlabore et dol …"
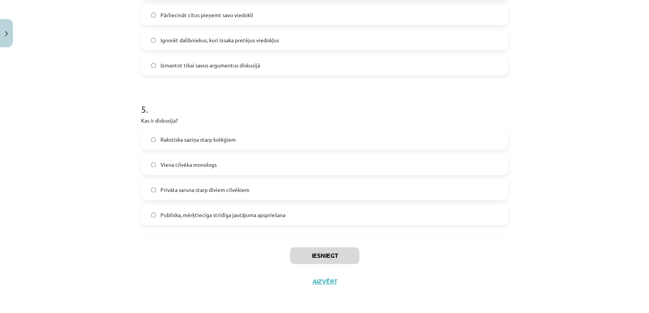
click at [415, 277] on div "Iesniegt Aizvērt" at bounding box center [324, 262] width 367 height 53
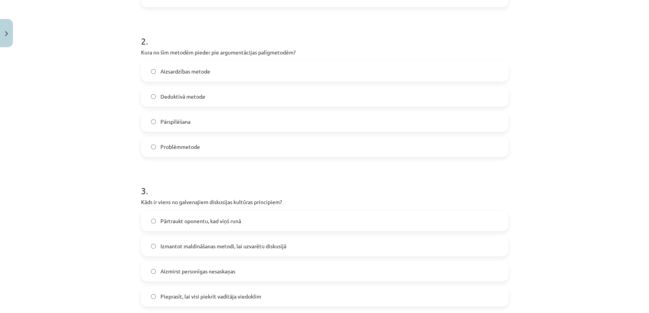
scroll to position [110, 0]
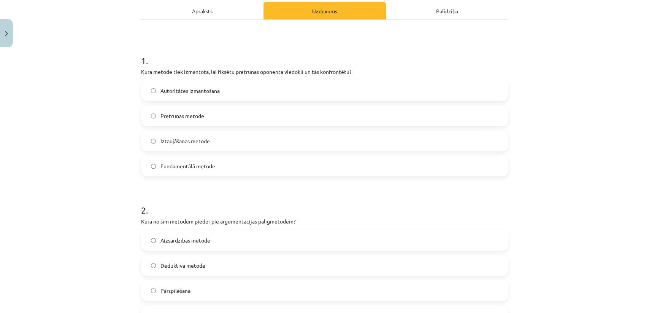
click at [240, 118] on label "Pretrunas metode" at bounding box center [325, 115] width 366 height 19
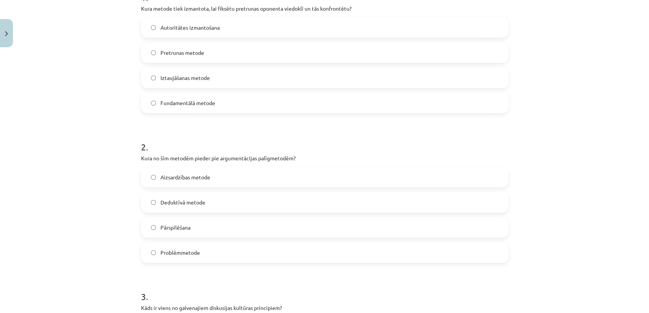
scroll to position [194, 0]
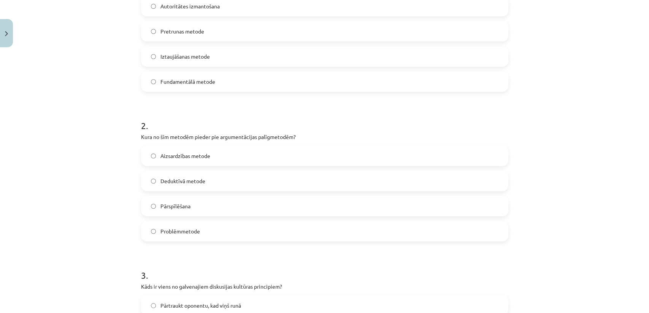
click at [226, 198] on label "Pārspīlēšana" at bounding box center [325, 205] width 366 height 19
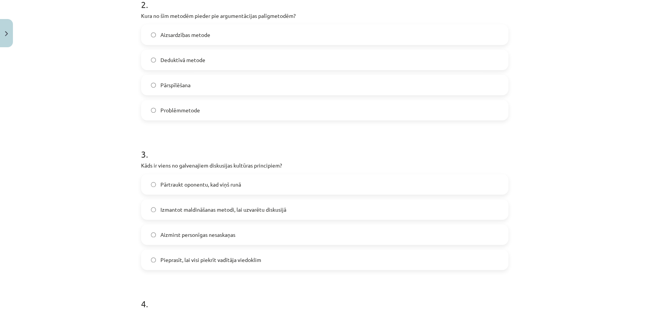
scroll to position [321, 0]
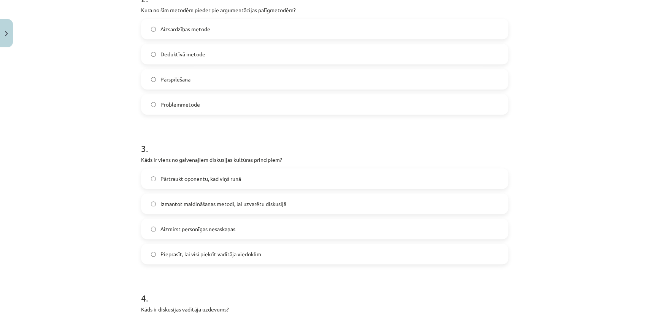
click at [237, 223] on label "Aizmirst personīgas nesaskaņas" at bounding box center [325, 228] width 366 height 19
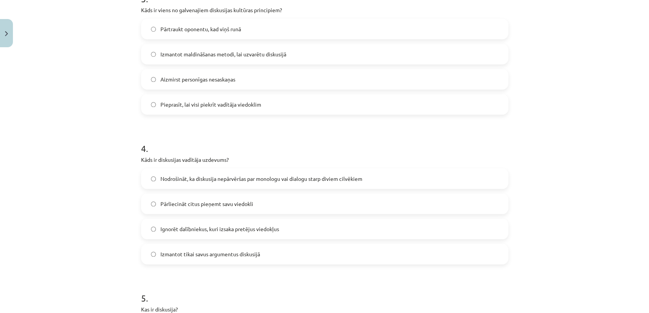
scroll to position [490, 0]
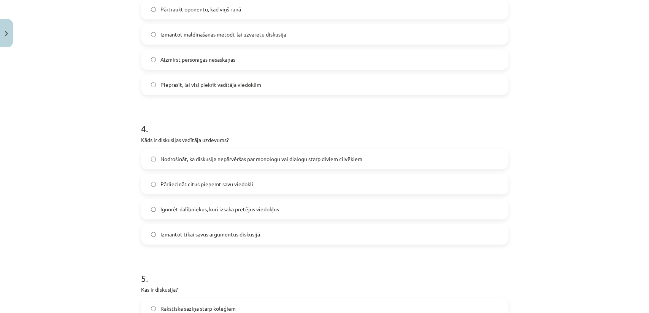
click at [228, 154] on label "Nodrošināt, ka diskusija nepārvēršas par monologu vai dialogu starp diviem cilv…" at bounding box center [325, 158] width 366 height 19
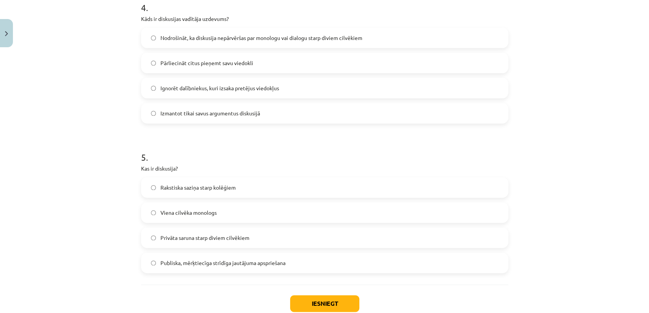
scroll to position [617, 0]
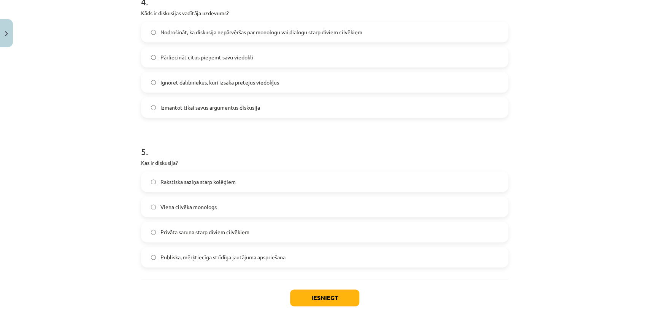
click at [209, 253] on span "Publiska, mērķtiecīga strīdīga jautājuma apspriešana" at bounding box center [223, 257] width 125 height 8
click at [303, 291] on button "Iesniegt" at bounding box center [324, 297] width 69 height 17
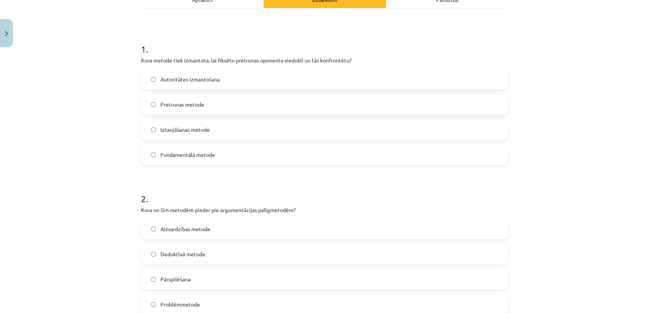
scroll to position [127, 0]
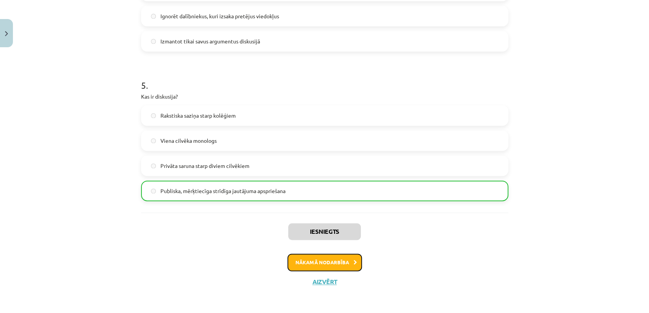
click at [308, 259] on button "Nākamā nodarbība" at bounding box center [325, 261] width 75 height 17
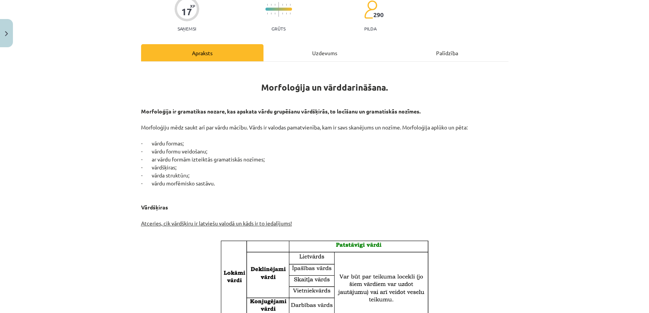
scroll to position [19, 0]
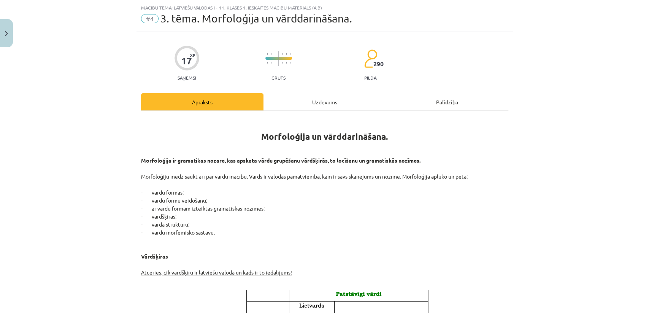
click at [304, 101] on div "Uzdevums" at bounding box center [325, 101] width 122 height 17
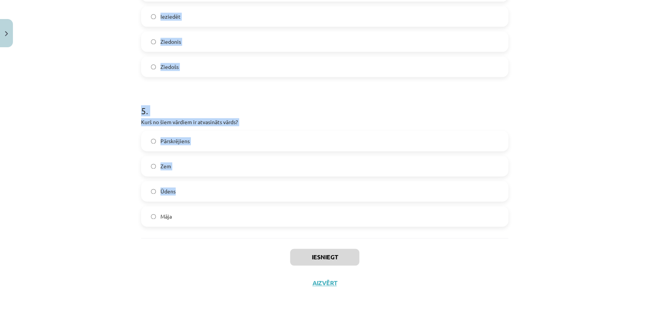
scroll to position [659, 0]
drag, startPoint x: 137, startPoint y: 151, endPoint x: 181, endPoint y: 216, distance: 78.1
copy form "1 . Cik vārdšķiru ir latviešu valodā? 11 9 10 8 2 . Kurš no šiem nav morfoloģij…"
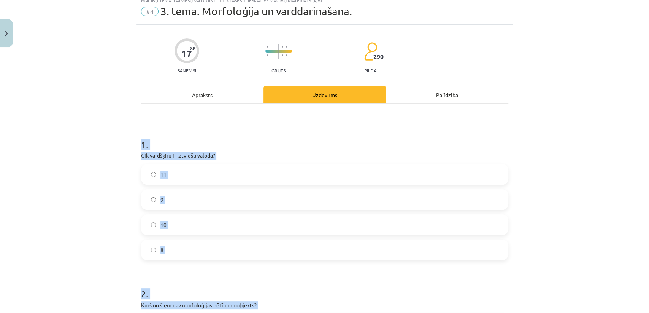
scroll to position [25, 0]
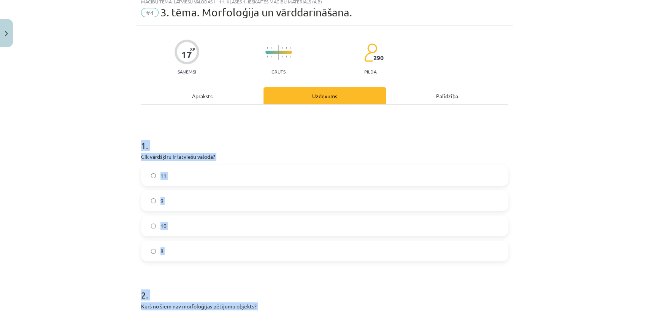
click at [207, 219] on label "10" at bounding box center [325, 225] width 366 height 19
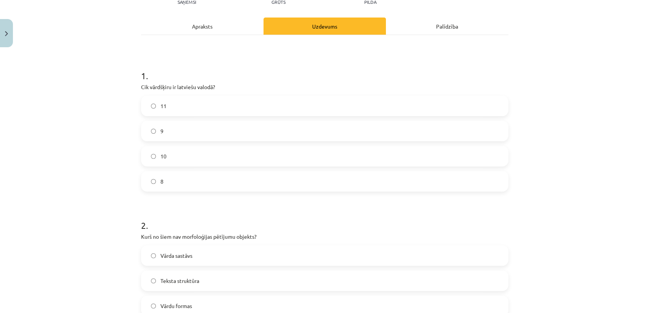
scroll to position [110, 0]
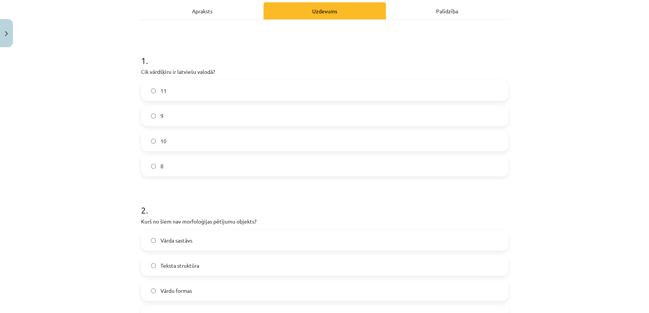
click at [164, 264] on span "Teksta struktūra" at bounding box center [180, 265] width 39 height 8
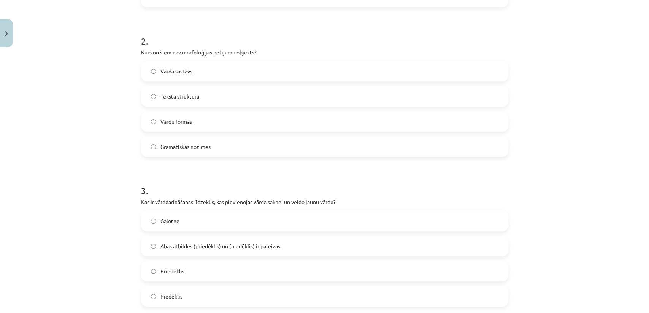
scroll to position [321, 0]
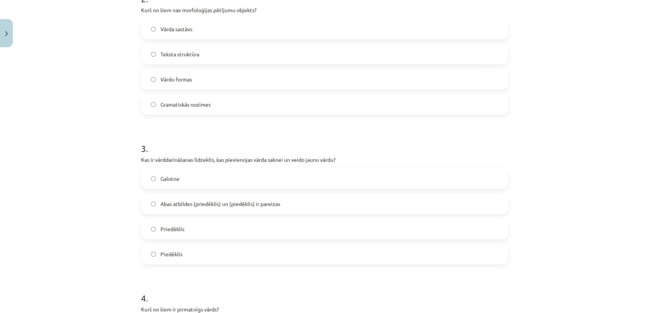
click at [173, 200] on span "Abas atbildes (priedēklis) un (piedēklis) ir pareizas" at bounding box center [221, 204] width 120 height 8
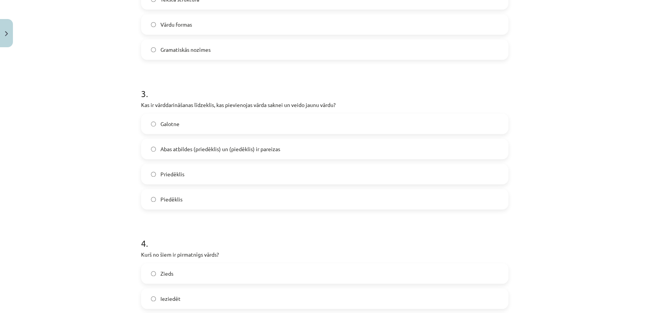
scroll to position [490, 0]
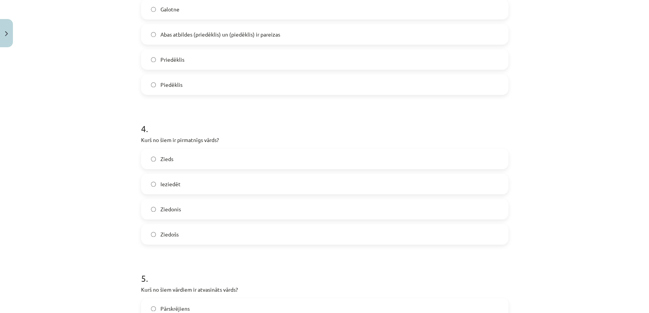
click at [183, 159] on label "Zieds" at bounding box center [325, 158] width 366 height 19
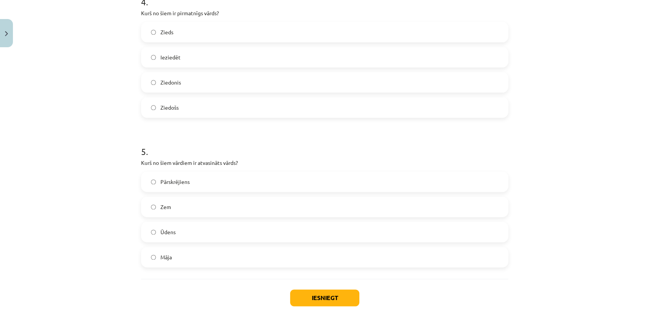
click at [187, 176] on label "Pārskrējiens" at bounding box center [325, 181] width 366 height 19
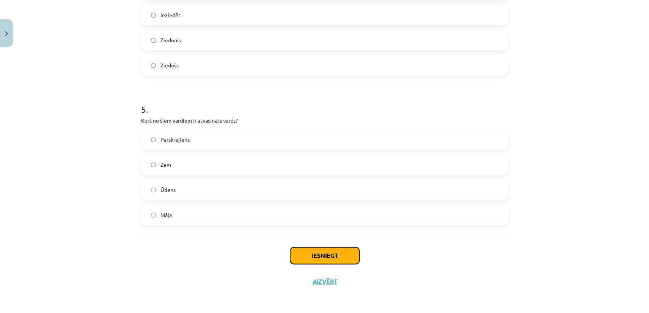
click at [332, 253] on button "Iesniegt" at bounding box center [324, 255] width 69 height 17
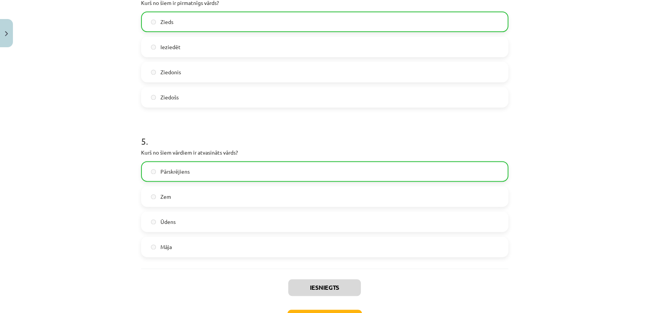
scroll to position [683, 0]
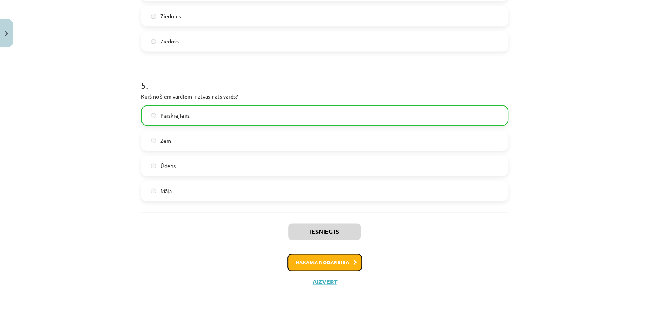
click at [346, 266] on button "Nākamā nodarbība" at bounding box center [325, 261] width 75 height 17
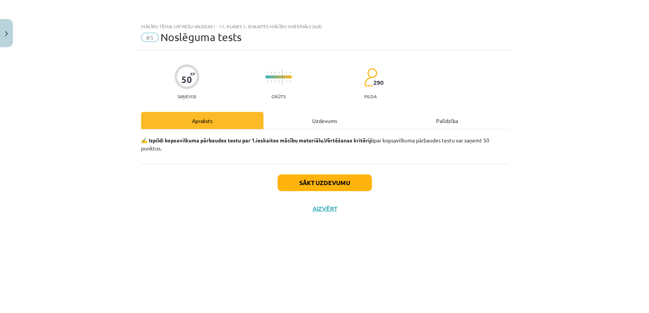
click at [327, 123] on div "Uzdevums" at bounding box center [325, 120] width 122 height 17
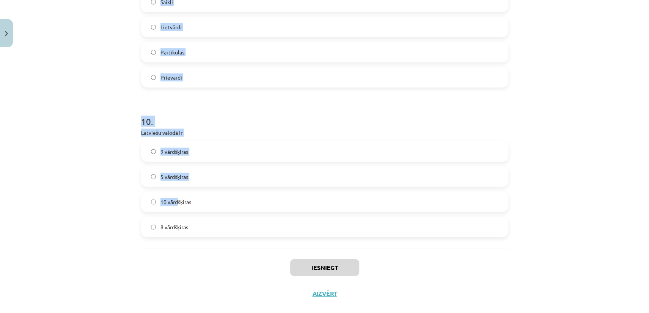
scroll to position [1287, 0]
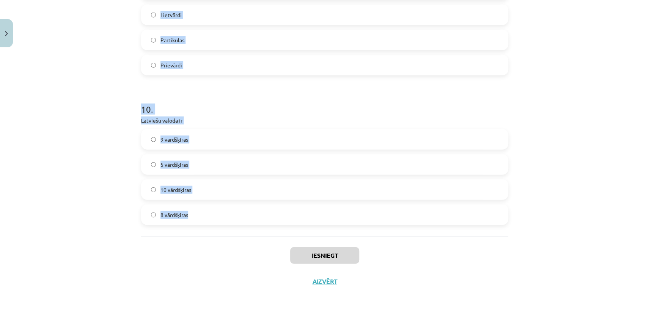
drag, startPoint x: 137, startPoint y: 169, endPoint x: 189, endPoint y: 219, distance: 72.1
copy form "7 . Lore ip dolorsitam consectet? adipisci elits doeiusmo tempo incididuntutl e…"
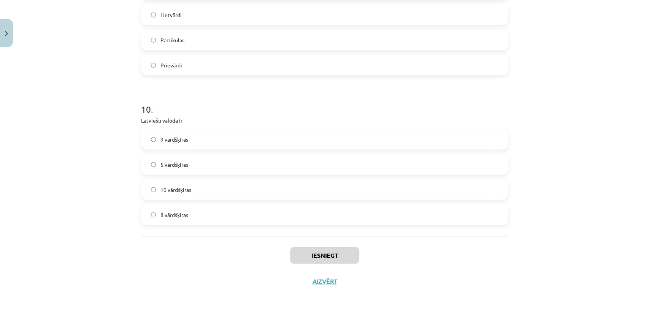
click at [191, 269] on div "Iesniegt Aizvērt" at bounding box center [324, 262] width 367 height 53
click at [178, 184] on label "10 vārdšķiras" at bounding box center [325, 189] width 366 height 19
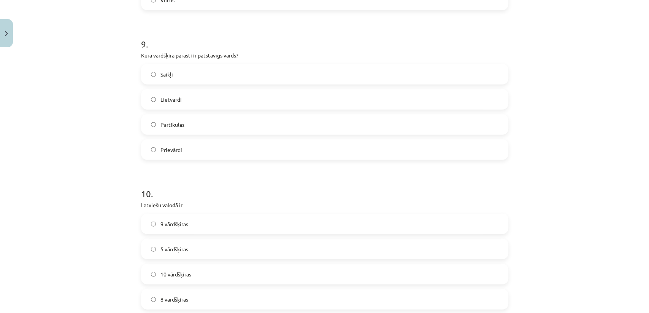
scroll to position [1119, 0]
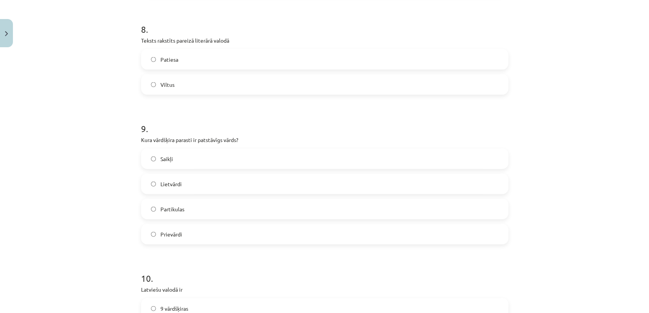
click at [166, 181] on span "Lietvārdi" at bounding box center [171, 184] width 21 height 8
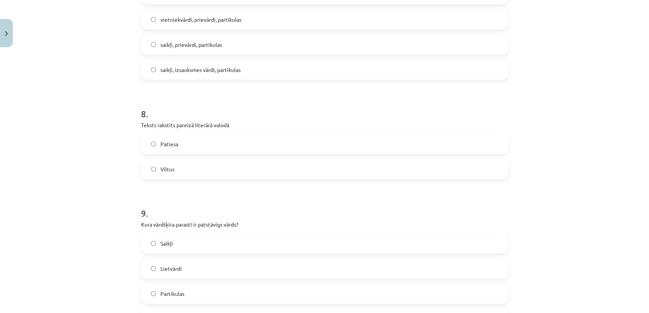
scroll to position [992, 0]
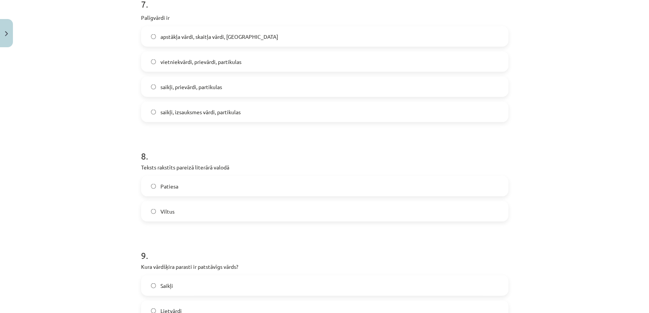
click at [163, 183] on span "Patiesa" at bounding box center [170, 186] width 18 height 8
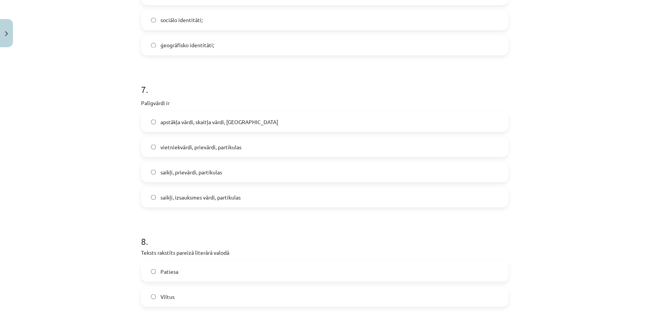
scroll to position [865, 0]
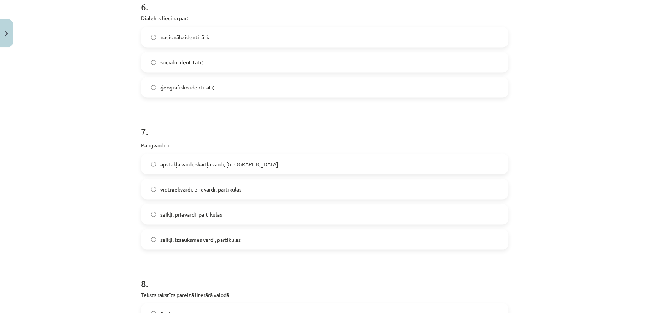
click at [174, 211] on span "saikļi, prievārdi, partikulas" at bounding box center [192, 214] width 62 height 8
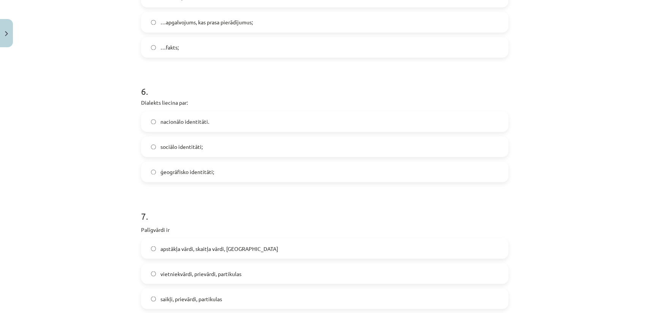
scroll to position [738, 0]
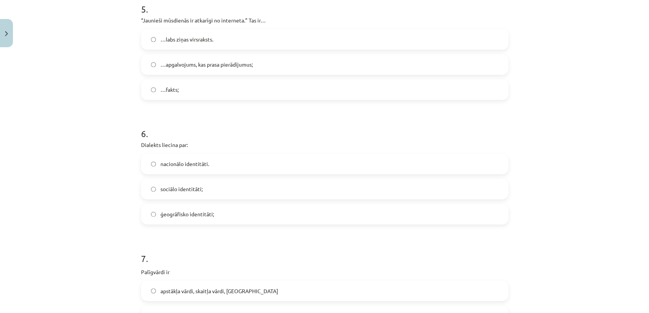
click at [180, 217] on span "ģeogrāfisko identitāti;" at bounding box center [188, 214] width 54 height 8
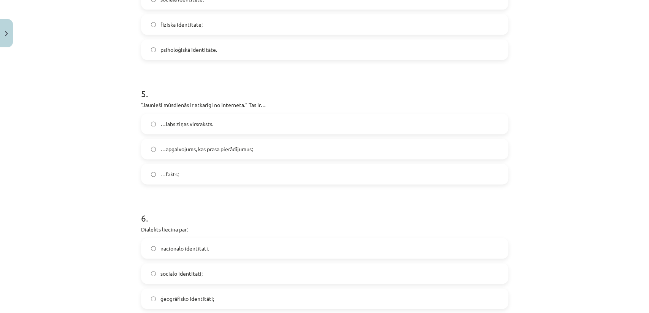
scroll to position [612, 0]
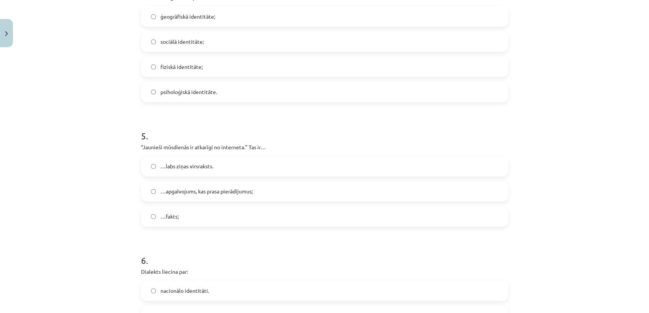
click at [187, 191] on span "…apgalvojums, kas prasa pierādījumus;" at bounding box center [207, 191] width 92 height 8
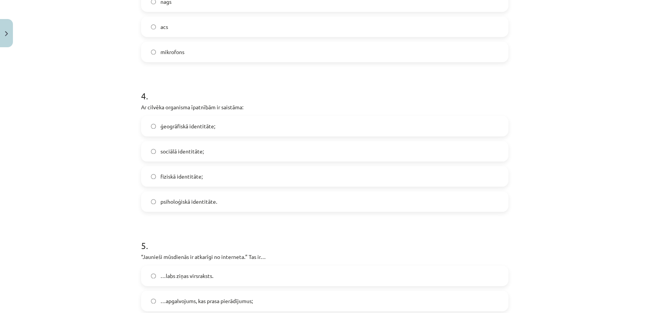
scroll to position [485, 0]
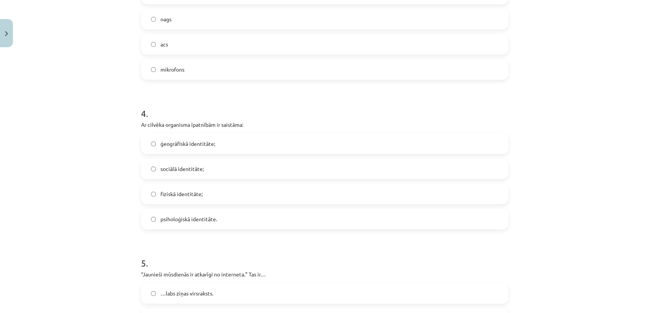
click at [188, 193] on span "fiziskā identitāte;" at bounding box center [182, 194] width 42 height 8
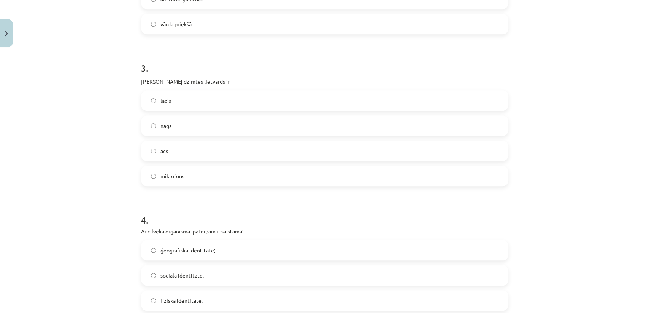
scroll to position [358, 0]
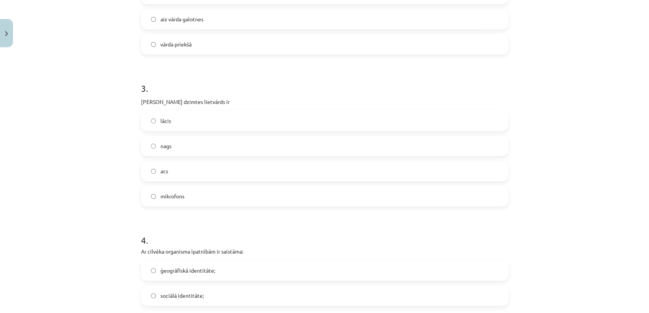
click at [186, 167] on label "acs" at bounding box center [325, 170] width 366 height 19
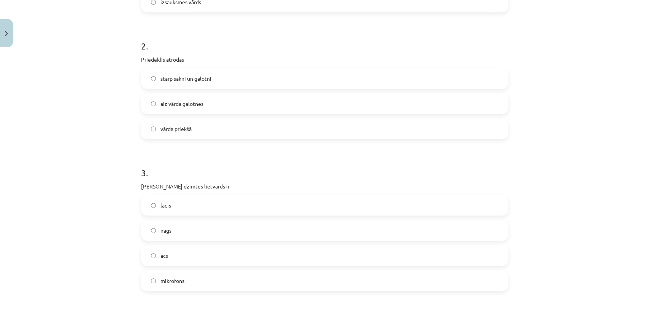
scroll to position [189, 0]
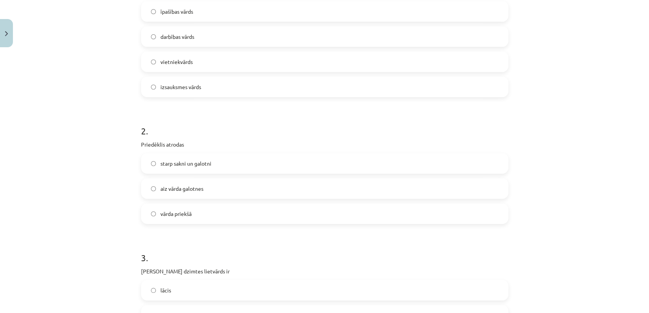
click at [178, 218] on label "vārda priekšā" at bounding box center [325, 213] width 366 height 19
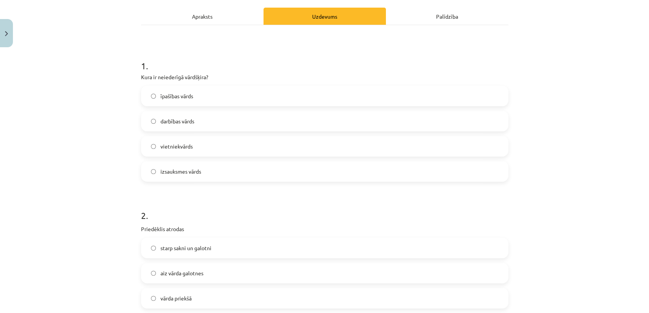
scroll to position [62, 0]
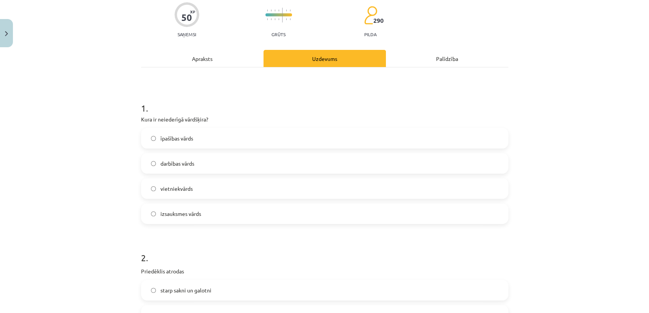
click at [199, 187] on label "vietniekvārds" at bounding box center [325, 188] width 366 height 19
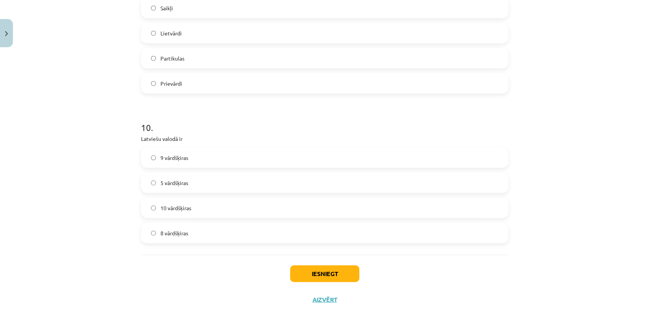
scroll to position [1287, 0]
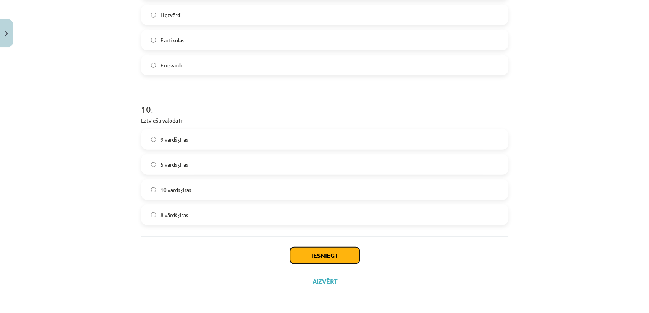
click at [302, 250] on button "Iesniegt" at bounding box center [324, 255] width 69 height 17
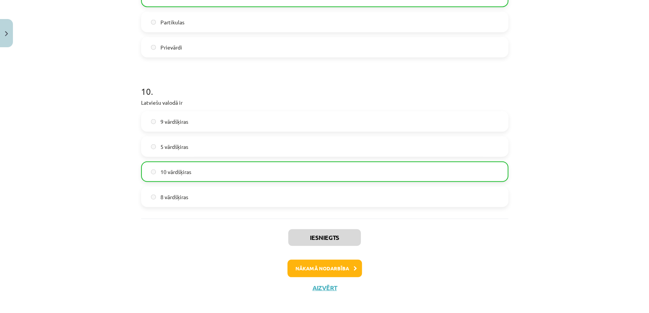
scroll to position [1311, 0]
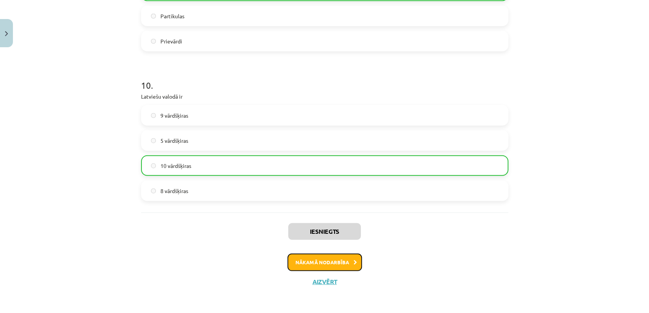
click at [318, 259] on button "Nākamā nodarbība" at bounding box center [325, 261] width 75 height 17
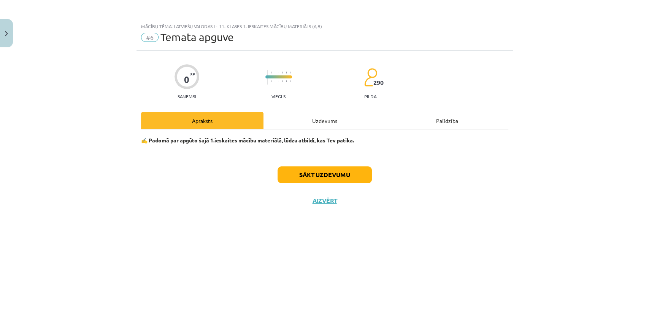
click at [325, 123] on div "Uzdevums" at bounding box center [325, 120] width 122 height 17
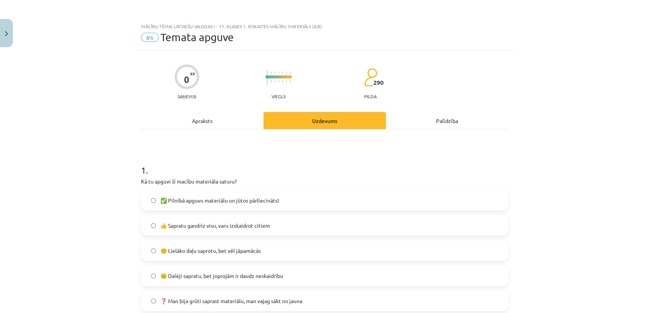
click at [274, 245] on label "🙂 Lielāko daļu saprotu, bet vēl jāpamācās" at bounding box center [325, 250] width 366 height 19
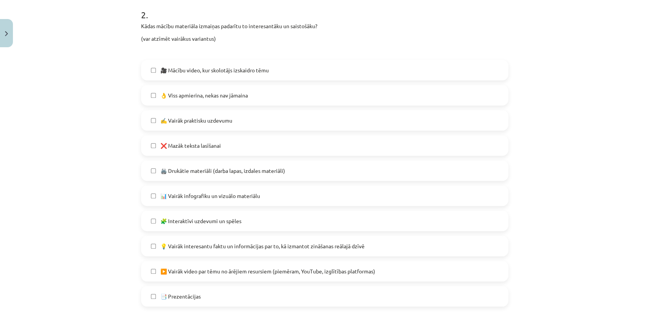
scroll to position [380, 0]
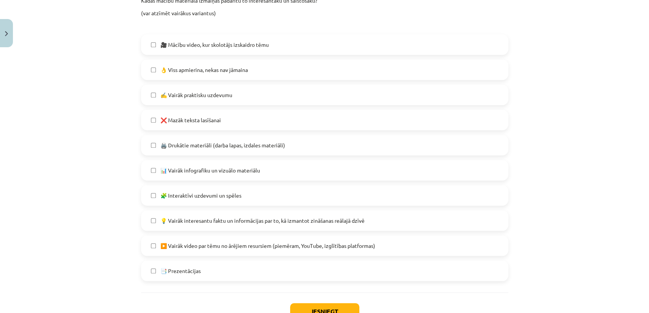
click at [151, 242] on label "▶️ Vairāk video par tēmu no ārējiem resursiem (piemēram, YouTube, izglītības pl…" at bounding box center [325, 245] width 366 height 19
click at [154, 242] on label "▶️ Vairāk video par tēmu no ārējiem resursiem (piemēram, YouTube, izglītības pl…" at bounding box center [325, 245] width 366 height 19
click at [199, 71] on span "👌 Viss apmierina, nekas nav jāmaina" at bounding box center [204, 70] width 87 height 8
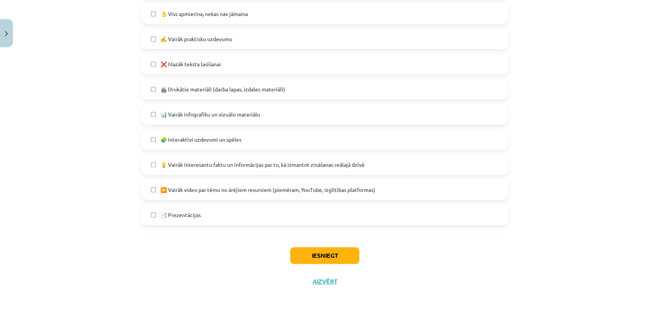
scroll to position [352, 0]
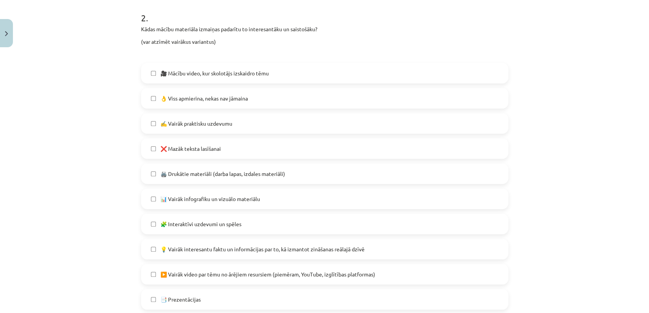
click at [201, 69] on span "🎥 Mācību video, kur skolotājs izskaidro tēmu" at bounding box center [215, 73] width 108 height 8
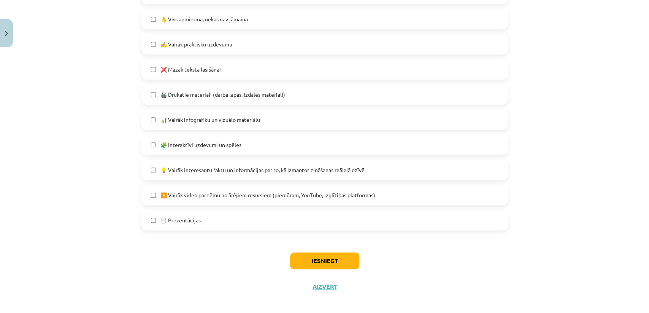
scroll to position [436, 0]
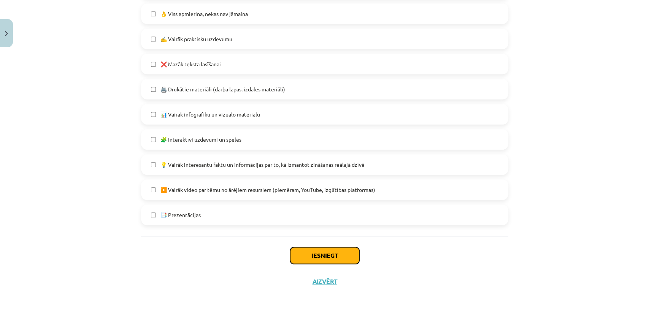
click at [290, 254] on button "Iesniegt" at bounding box center [324, 255] width 69 height 17
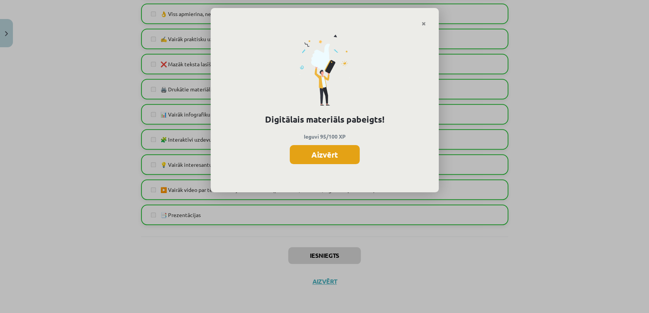
click at [325, 153] on button "Aizvērt" at bounding box center [325, 154] width 70 height 19
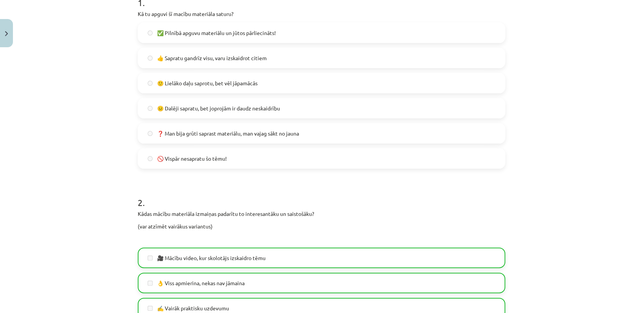
scroll to position [98, 0]
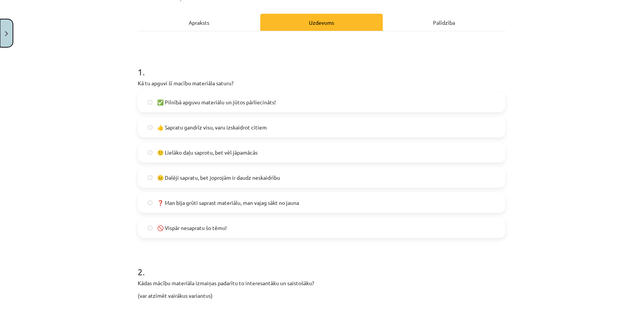
click at [9, 38] on button "Close" at bounding box center [6, 33] width 13 height 28
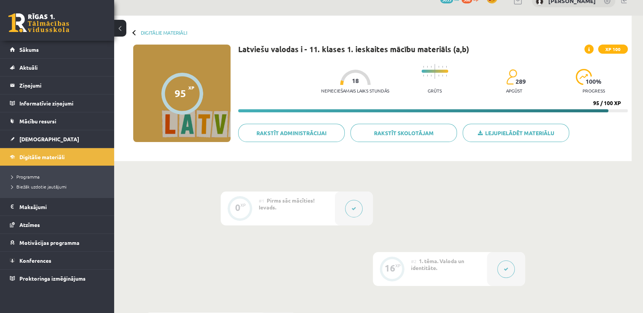
scroll to position [0, 0]
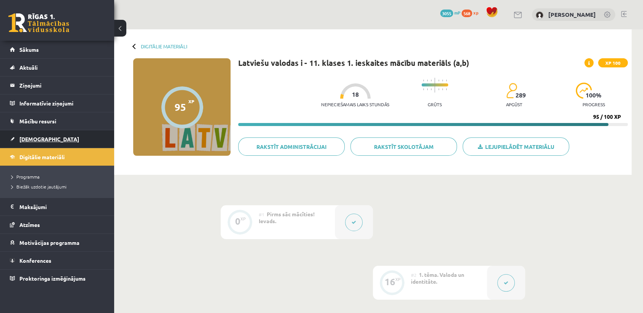
click at [44, 139] on link "[DEMOGRAPHIC_DATA]" at bounding box center [57, 138] width 95 height 17
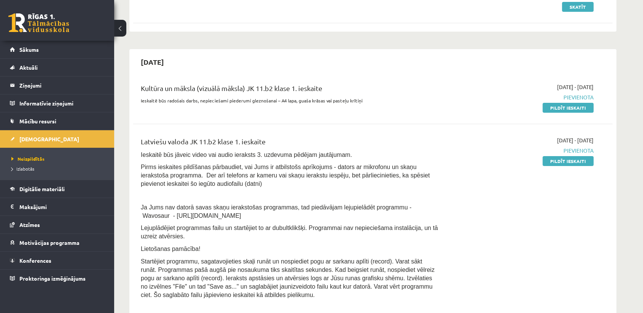
scroll to position [42, 0]
